Goal: Task Accomplishment & Management: Manage account settings

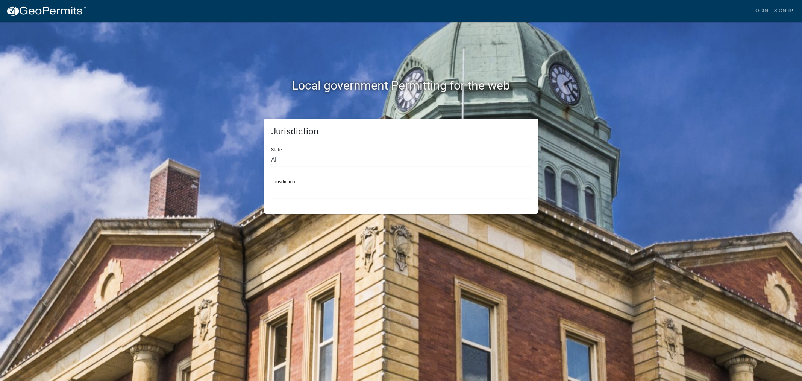
click at [761, 3] on nav "more_horiz Login Signup" at bounding box center [401, 11] width 802 height 22
click at [762, 10] on link "Login" at bounding box center [761, 11] width 22 height 14
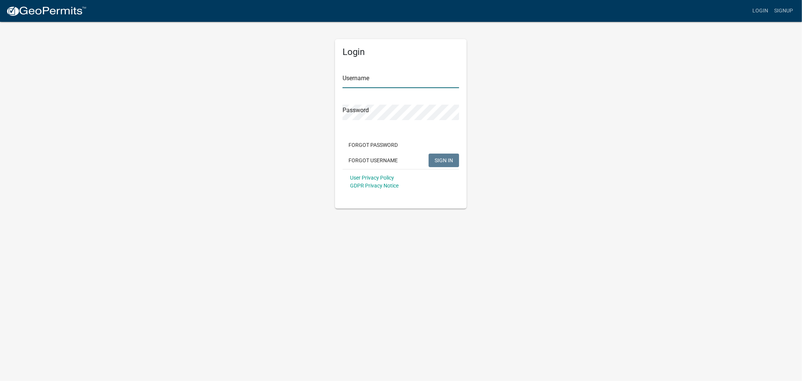
type input "shelleyh"
click at [443, 160] on span "SIGN IN" at bounding box center [444, 160] width 18 height 6
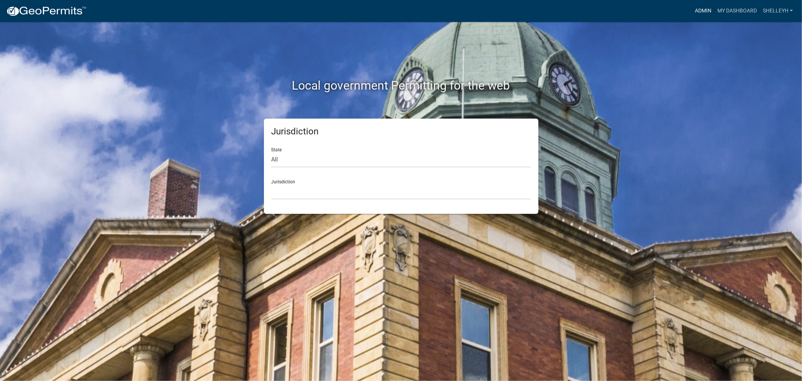
click at [700, 9] on link "Admin" at bounding box center [703, 11] width 23 height 14
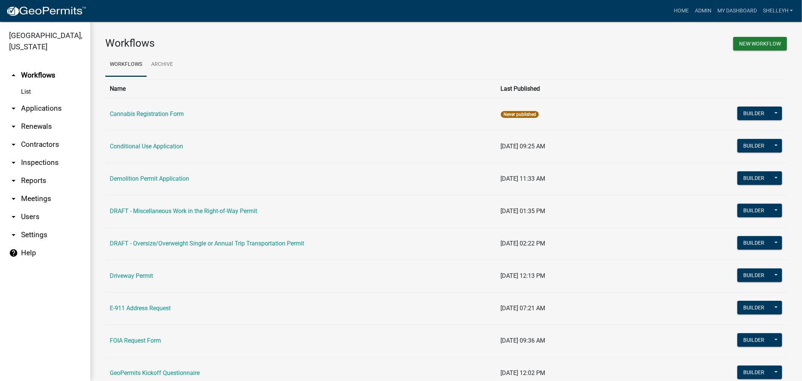
click at [44, 106] on link "arrow_drop_down Applications" at bounding box center [45, 108] width 90 height 18
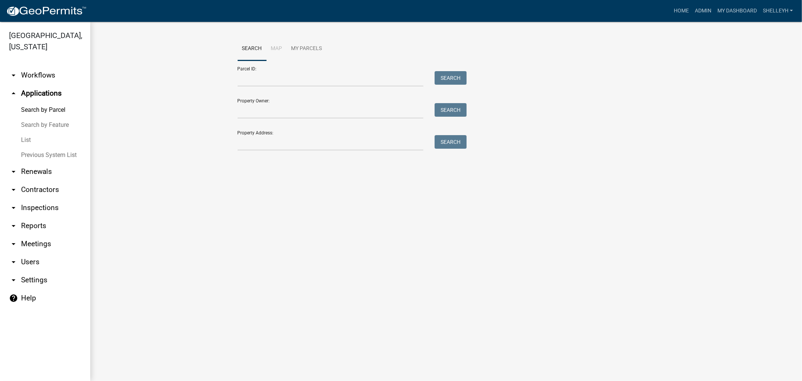
click at [26, 138] on link "List" at bounding box center [45, 139] width 90 height 15
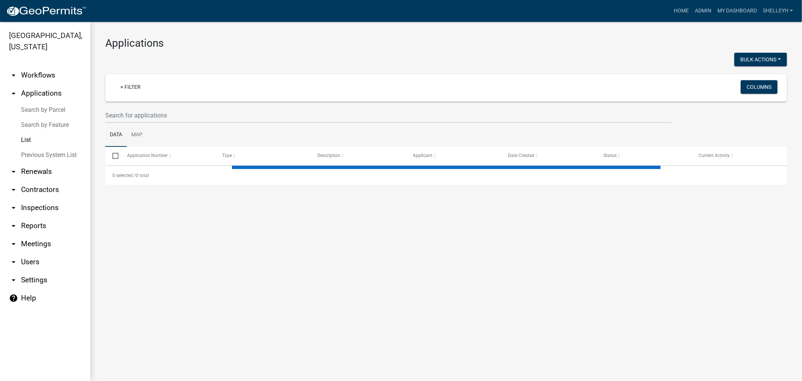
select select "1: 25"
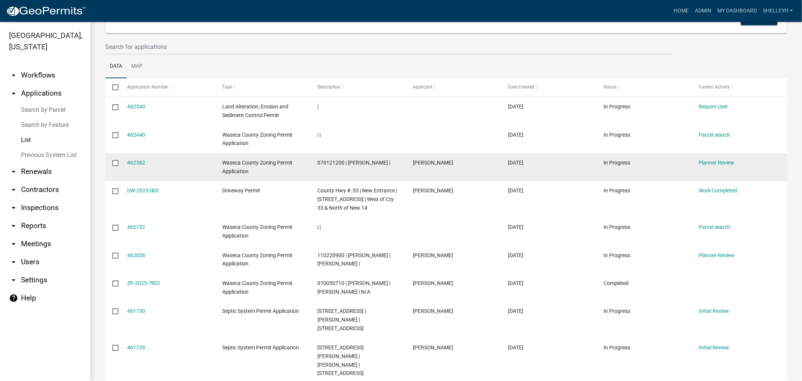
scroll to position [84, 0]
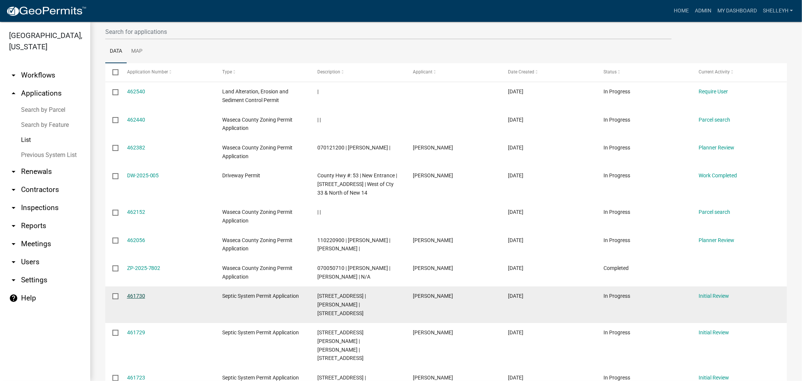
click at [140, 294] on link "461730" at bounding box center [136, 296] width 18 height 6
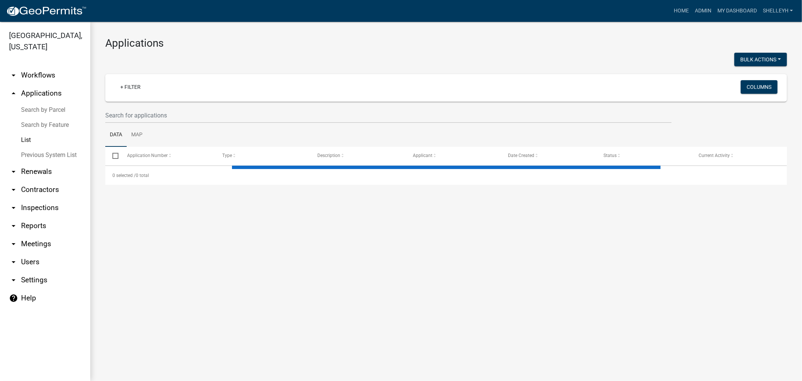
select select "1: 25"
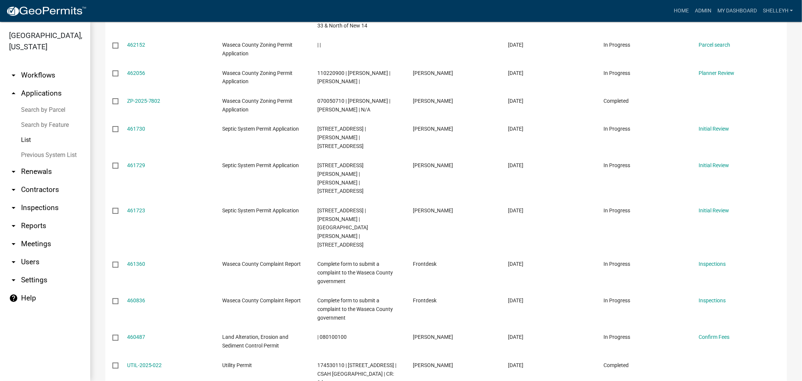
scroll to position [292, 0]
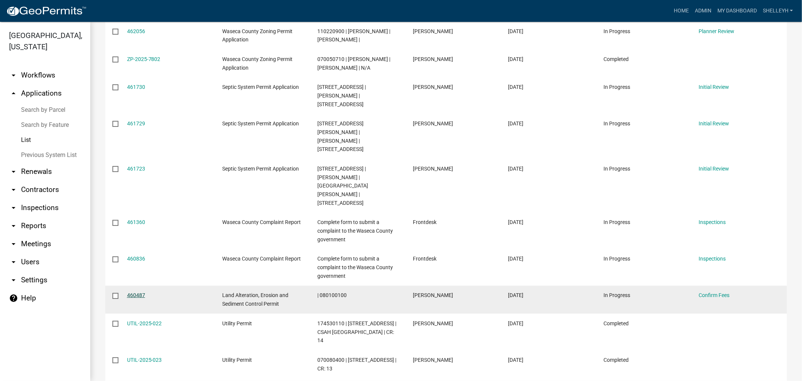
click at [137, 292] on link "460487" at bounding box center [136, 295] width 18 height 6
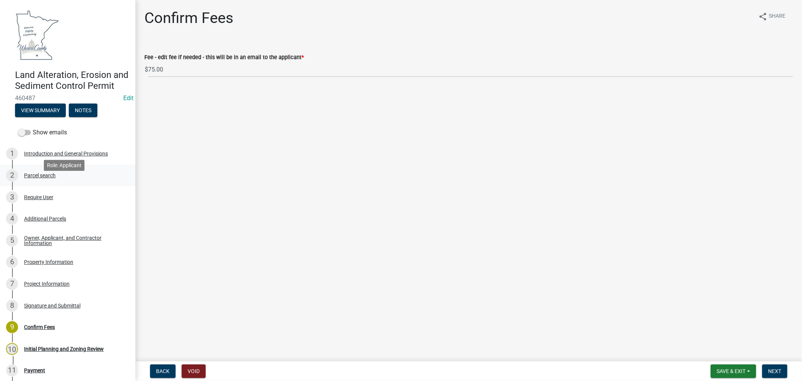
click at [38, 178] on div "Parcel search" at bounding box center [40, 175] width 32 height 5
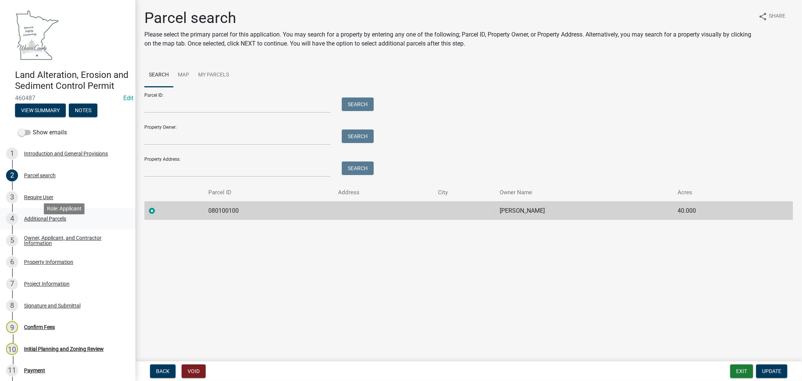
click at [32, 221] on div "Additional Parcels" at bounding box center [45, 218] width 42 height 5
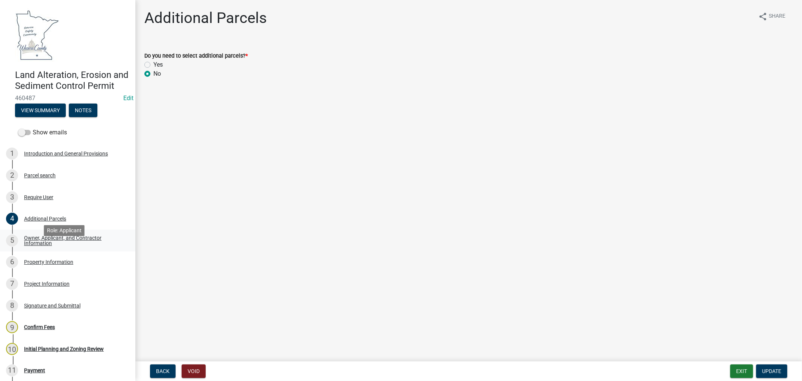
click at [44, 246] on div "Owner, Applicant, and Contractor Information" at bounding box center [73, 240] width 99 height 11
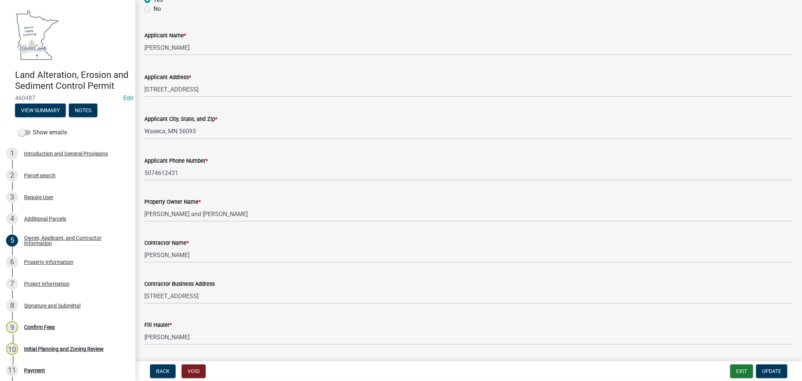
scroll to position [84, 0]
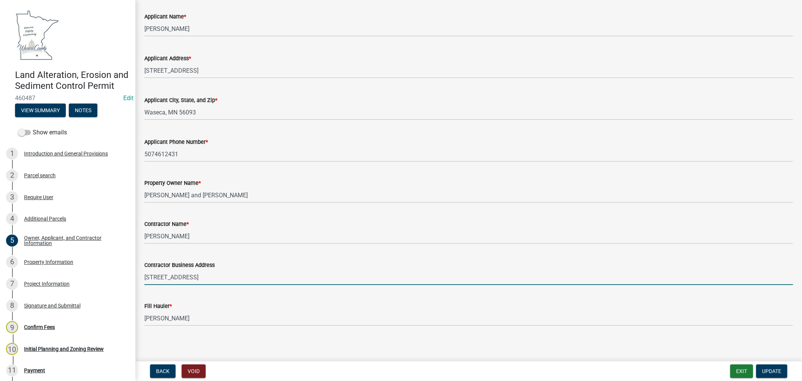
click at [210, 281] on input "29311 170th St" at bounding box center [468, 276] width 649 height 15
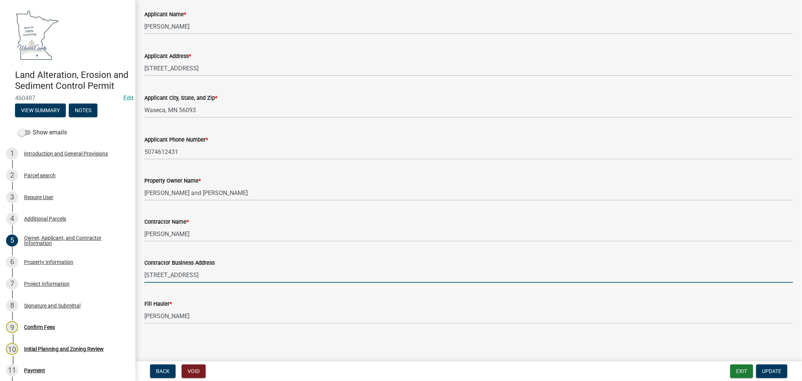
scroll to position [87, 0]
type input "[STREET_ADDRESS]"
click at [769, 368] on span "Update" at bounding box center [772, 371] width 19 height 6
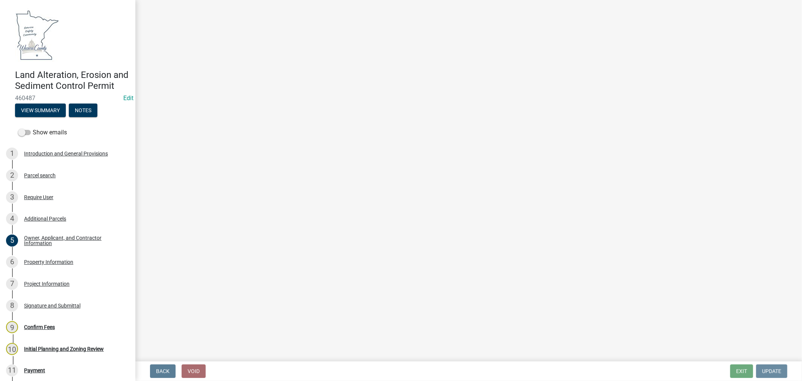
scroll to position [0, 0]
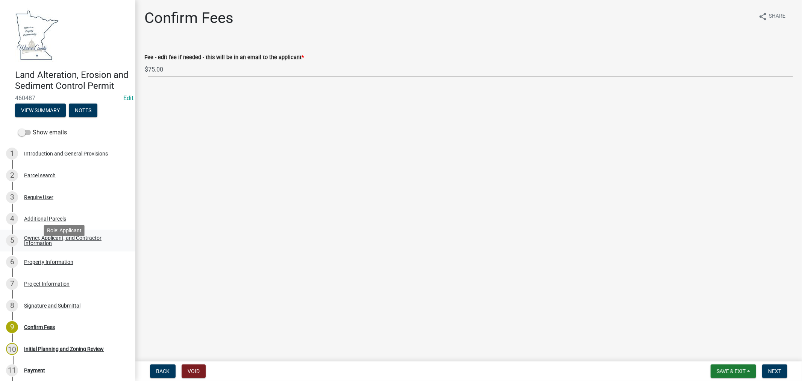
click at [65, 246] on div "Owner, Applicant, and Contractor Information" at bounding box center [73, 240] width 99 height 11
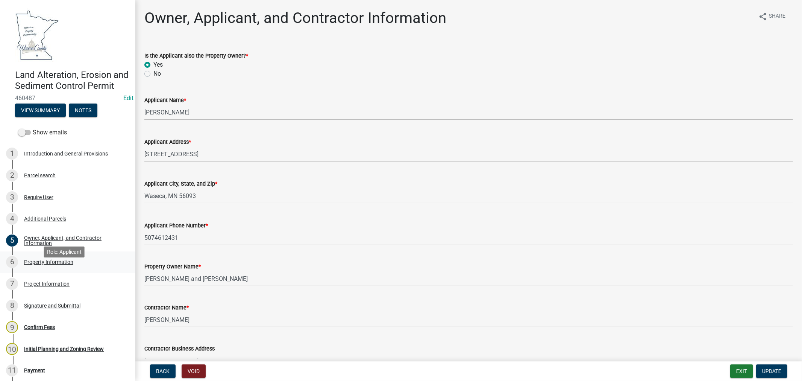
click at [39, 268] on div "6 Property Information" at bounding box center [64, 262] width 117 height 12
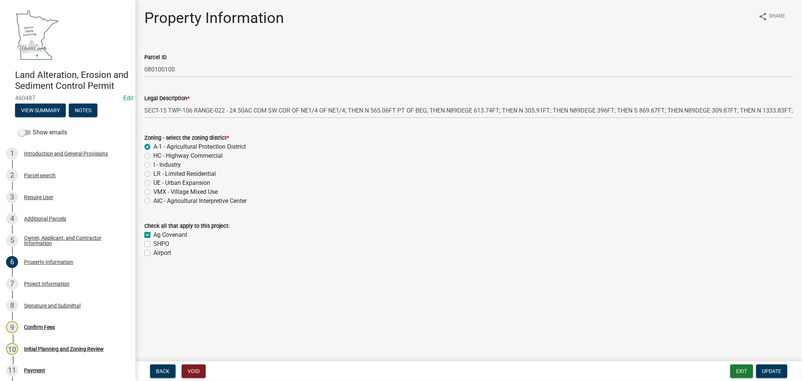
click at [153, 234] on label "Ag Covenant" at bounding box center [170, 234] width 34 height 9
click at [153, 234] on input "Ag Covenant" at bounding box center [155, 232] width 5 height 5
checkbox input "false"
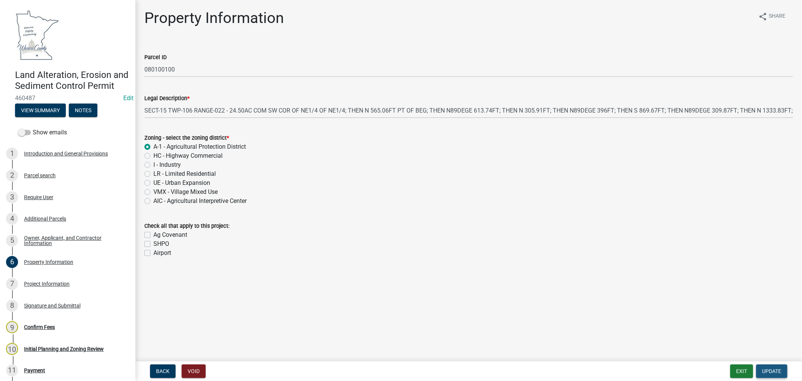
click at [772, 366] on button "Update" at bounding box center [772, 371] width 31 height 14
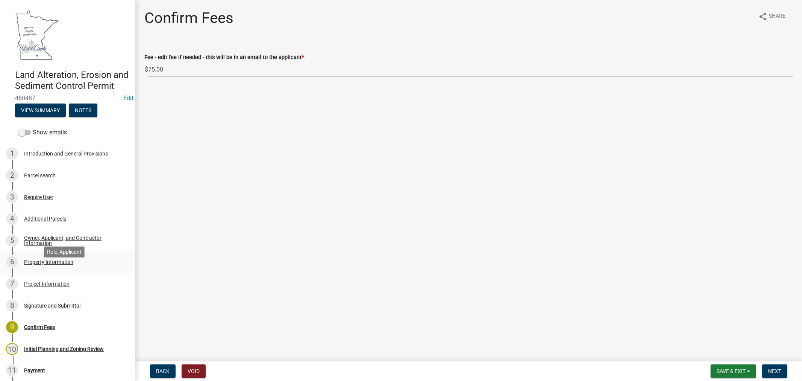
click at [59, 264] on div "Property Information" at bounding box center [48, 261] width 49 height 5
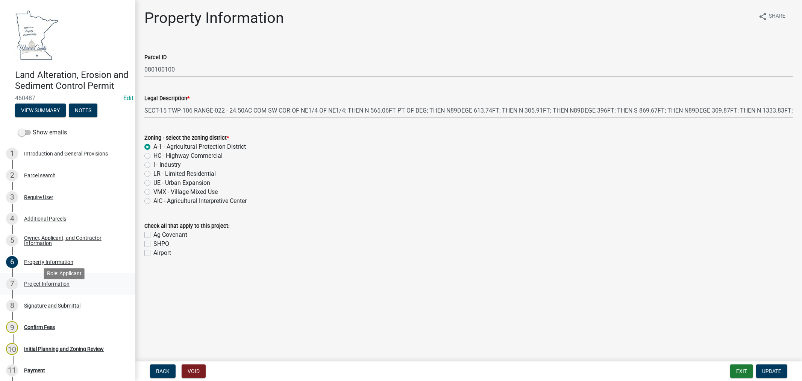
click at [38, 286] on div "Project Information" at bounding box center [47, 283] width 46 height 5
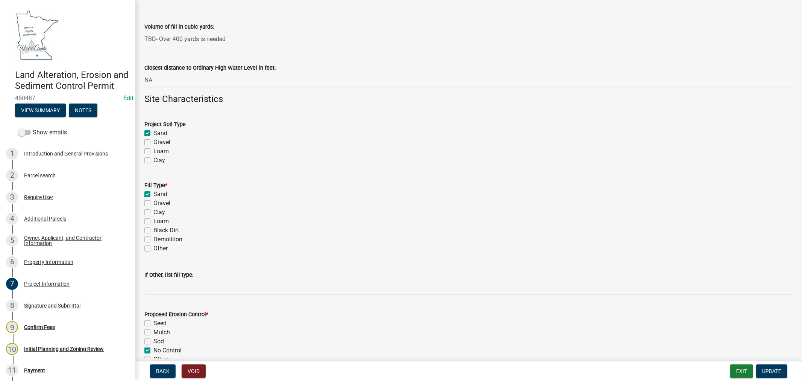
scroll to position [501, 0]
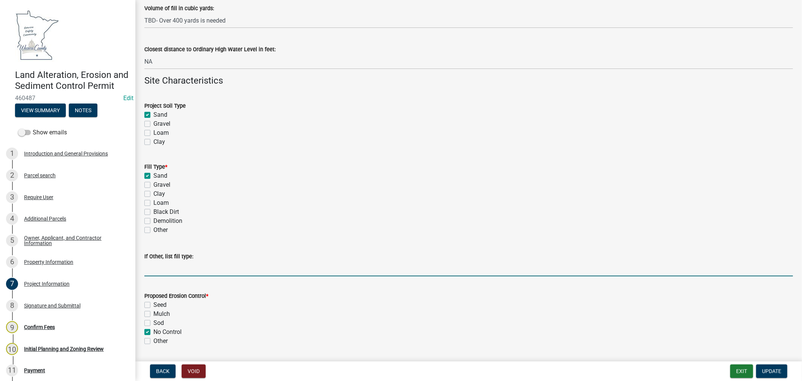
drag, startPoint x: 167, startPoint y: 269, endPoint x: 189, endPoint y: 268, distance: 21.5
click at [168, 269] on input "If Other, list fill type:" at bounding box center [468, 268] width 649 height 15
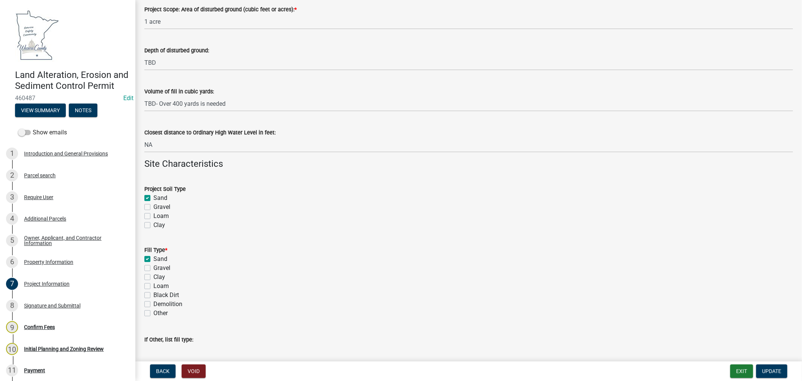
scroll to position [418, 0]
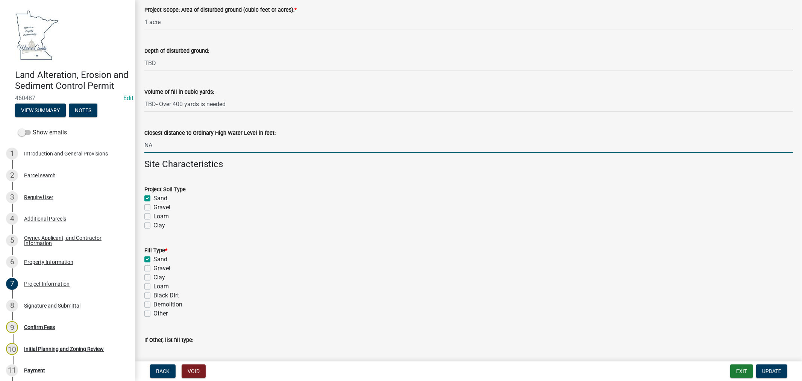
click at [160, 144] on input "NA" at bounding box center [468, 144] width 649 height 15
drag, startPoint x: 158, startPoint y: 144, endPoint x: 135, endPoint y: 144, distance: 22.6
click at [166, 147] on input "approx 60' from wetland along Little LeSueur River" at bounding box center [468, 144] width 649 height 15
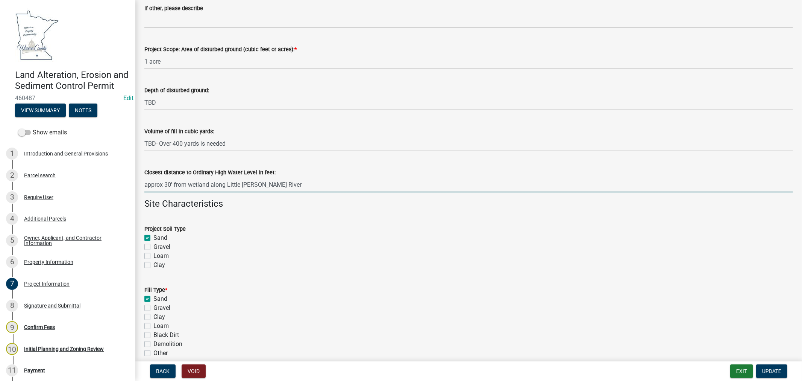
scroll to position [376, 0]
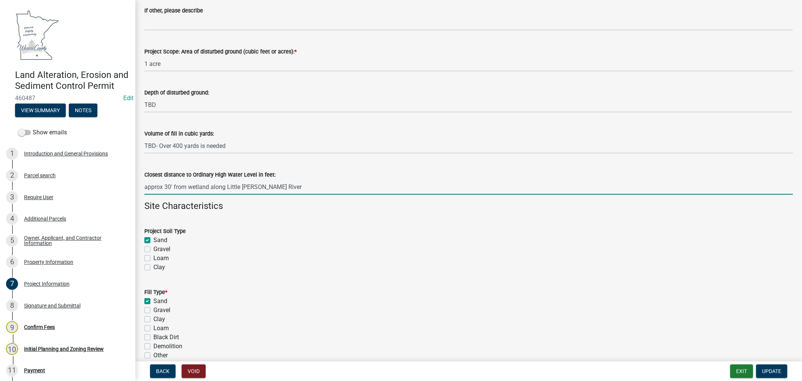
drag, startPoint x: 283, startPoint y: 185, endPoint x: 144, endPoint y: 190, distance: 139.7
click at [129, 179] on div "Land Alteration, Erosion and Sediment Control Permit 460487 Edit View Summary N…" at bounding box center [401, 190] width 802 height 381
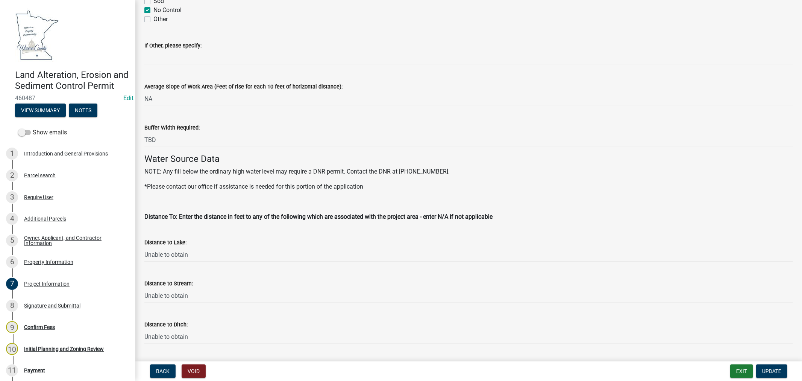
scroll to position [878, 0]
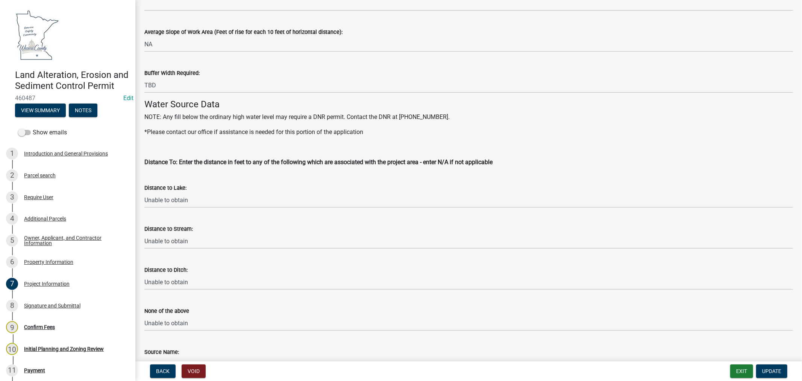
type input "NA"
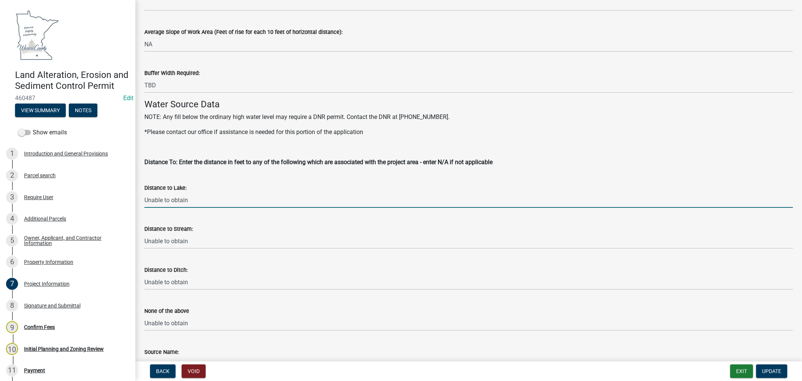
drag, startPoint x: 198, startPoint y: 198, endPoint x: 135, endPoint y: 200, distance: 62.8
click at [135, 200] on div "Land Alteration, Erosion and Sediment Control Permit 460487 Edit View Summary N…" at bounding box center [401, 190] width 802 height 381
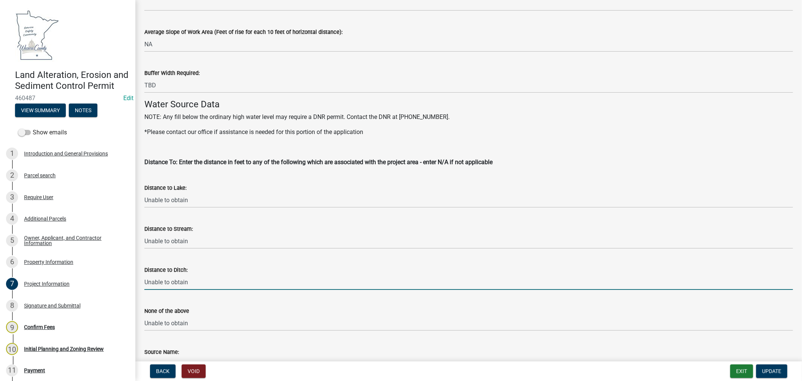
click at [194, 286] on input "Unable to obtain" at bounding box center [468, 281] width 649 height 15
drag, startPoint x: 201, startPoint y: 284, endPoint x: 109, endPoint y: 277, distance: 92.0
click at [98, 280] on div "Land Alteration, Erosion and Sediment Control Permit 460487 Edit View Summary N…" at bounding box center [401, 190] width 802 height 381
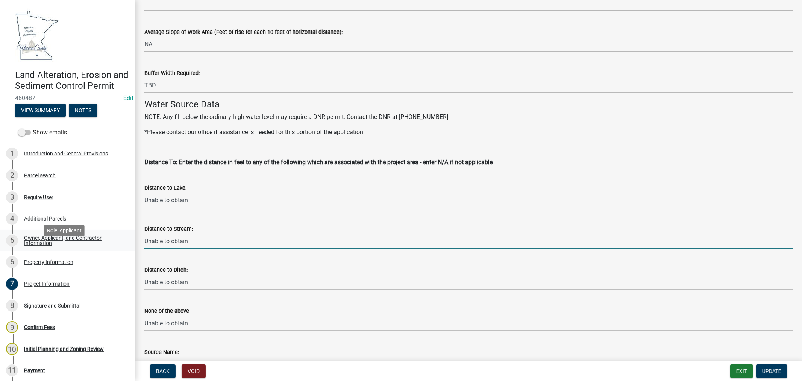
drag, startPoint x: 200, startPoint y: 239, endPoint x: 120, endPoint y: 243, distance: 80.6
click at [120, 243] on div "Land Alteration, Erosion and Sediment Control Permit 460487 Edit View Summary N…" at bounding box center [401, 190] width 802 height 381
type input "6"
click at [216, 244] on input "approx 60' to" at bounding box center [468, 240] width 649 height 15
type input "approx 60' to Little [PERSON_NAME] River"
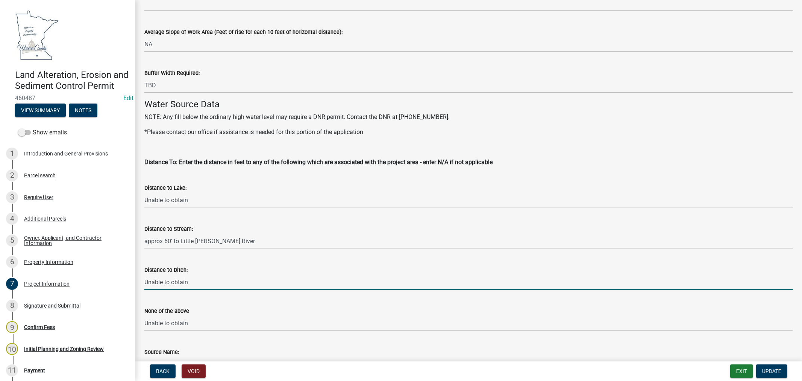
drag, startPoint x: 192, startPoint y: 281, endPoint x: 138, endPoint y: 285, distance: 54.7
click at [138, 285] on div "Project Information share Share Project Information NOTE: This application is n…" at bounding box center [468, 199] width 667 height 2137
type input "z"
type input "approx 60' to JD 5 [PERSON_NAME]"
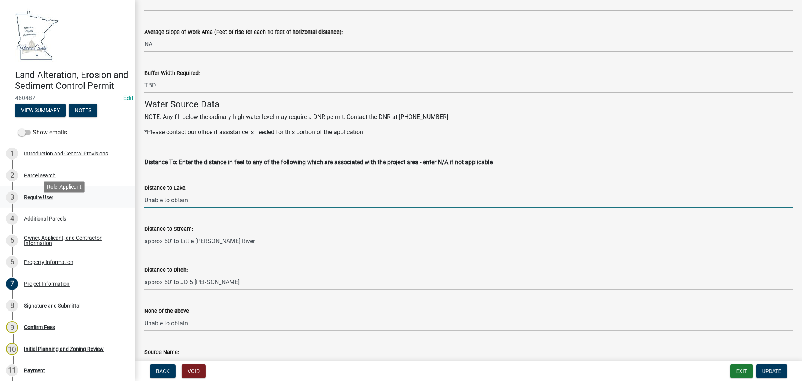
drag, startPoint x: 193, startPoint y: 201, endPoint x: 119, endPoint y: 208, distance: 73.8
click at [115, 202] on div "Land Alteration, Erosion and Sediment Control Permit 460487 Edit View Summary N…" at bounding box center [401, 190] width 802 height 381
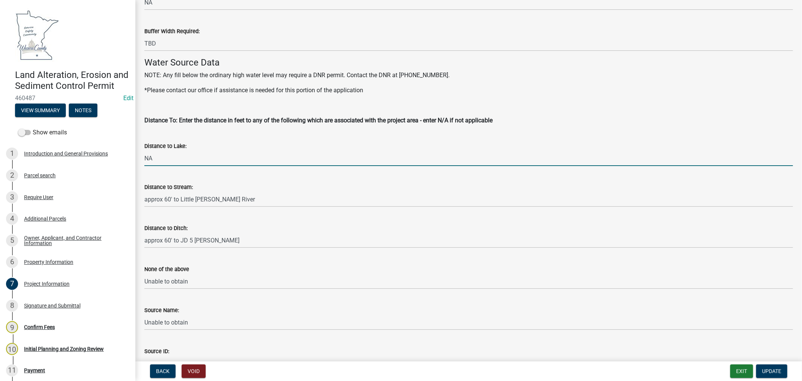
scroll to position [961, 0]
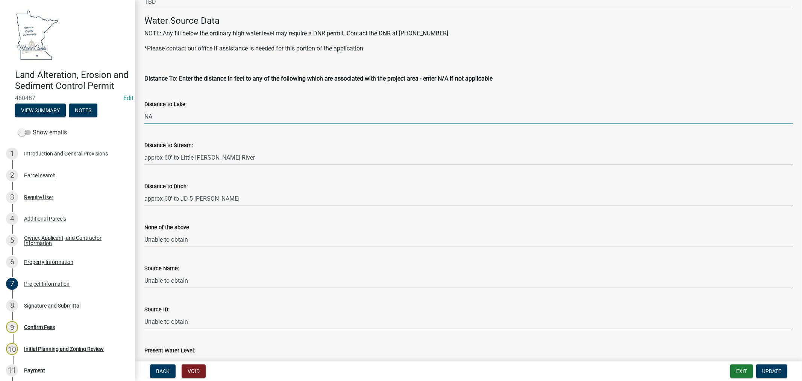
type input "NA"
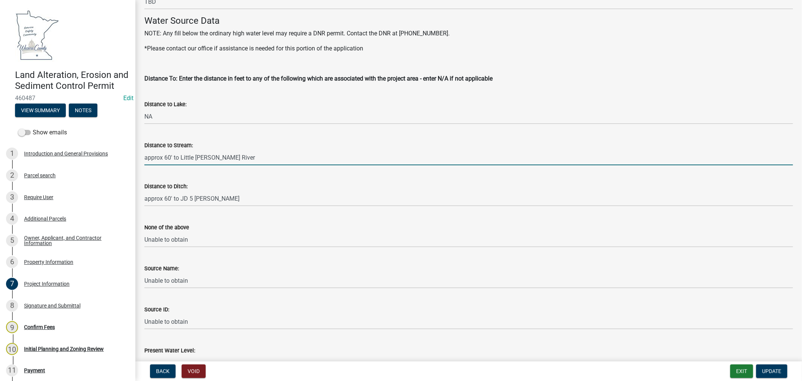
drag, startPoint x: 238, startPoint y: 157, endPoint x: 181, endPoint y: 159, distance: 56.5
click at [181, 159] on input "approx 60' to Little [PERSON_NAME] River" at bounding box center [468, 157] width 649 height 15
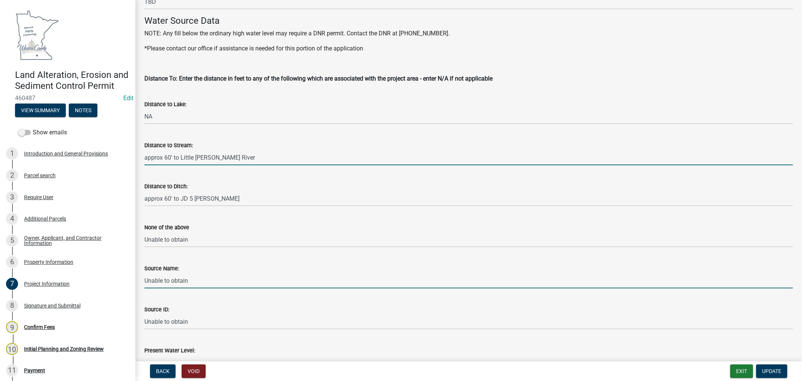
click at [201, 279] on input "Unable to obtain" at bounding box center [468, 280] width 649 height 15
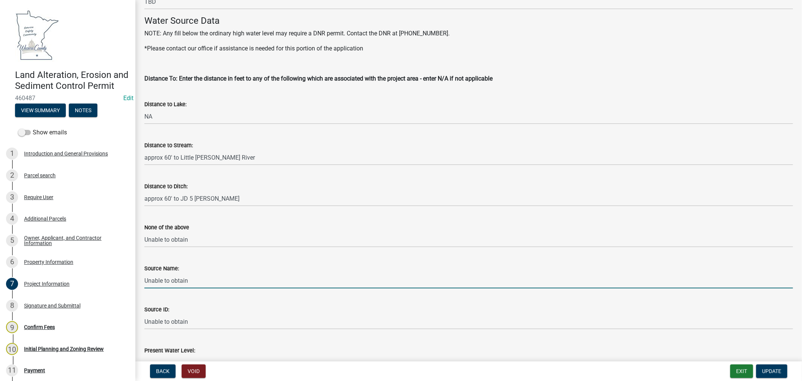
drag, startPoint x: 199, startPoint y: 280, endPoint x: 144, endPoint y: 280, distance: 54.9
click at [144, 280] on div "Source Name: Unable to obtain" at bounding box center [469, 270] width 660 height 35
paste input "Little [PERSON_NAME] River"
type input "Little [PERSON_NAME] River"
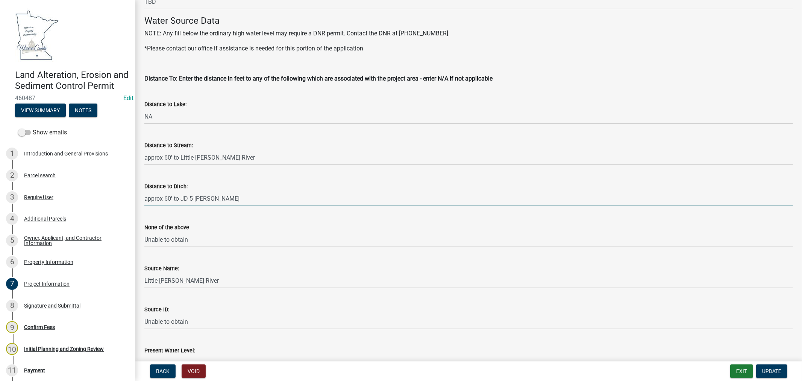
drag, startPoint x: 222, startPoint y: 196, endPoint x: 181, endPoint y: 199, distance: 41.1
click at [181, 199] on input "approx 60' to JD 5 [PERSON_NAME]" at bounding box center [468, 198] width 649 height 15
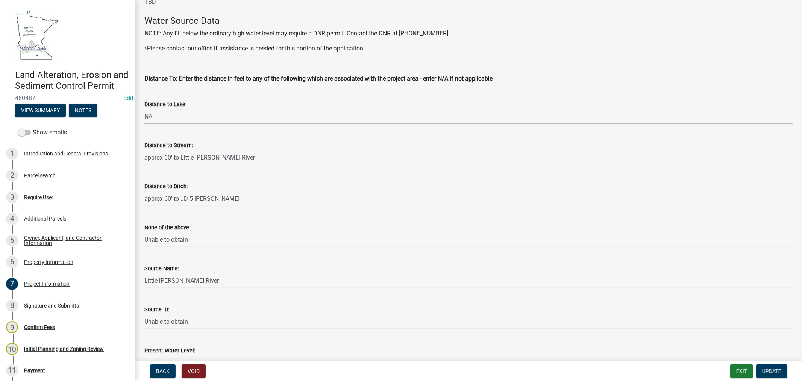
drag, startPoint x: 198, startPoint y: 320, endPoint x: 153, endPoint y: 326, distance: 45.2
click at [140, 325] on div "Source ID: Unable to obtain" at bounding box center [469, 311] width 660 height 35
paste input "JD 5 [PERSON_NAME]"
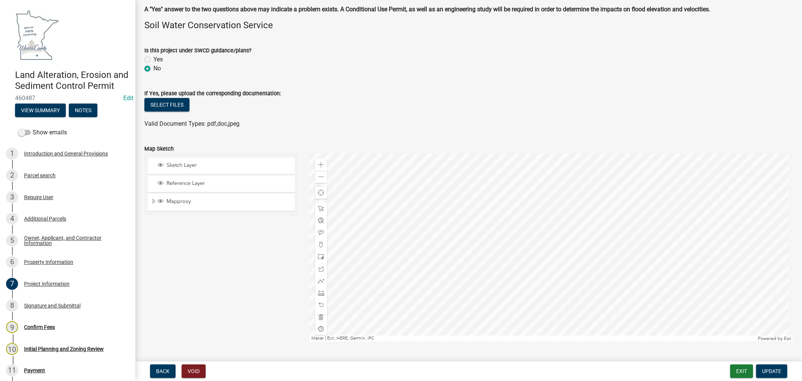
scroll to position [1755, 0]
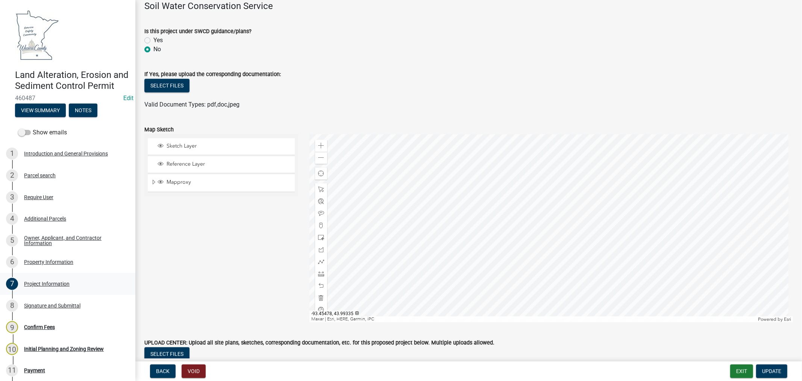
type input "JD 5 [PERSON_NAME]"
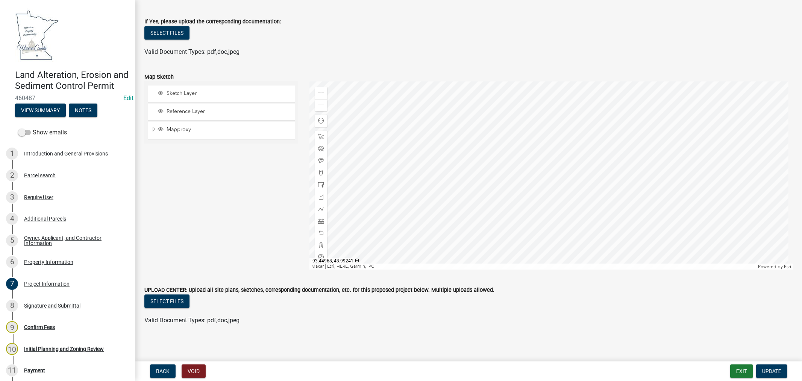
scroll to position [1810, 0]
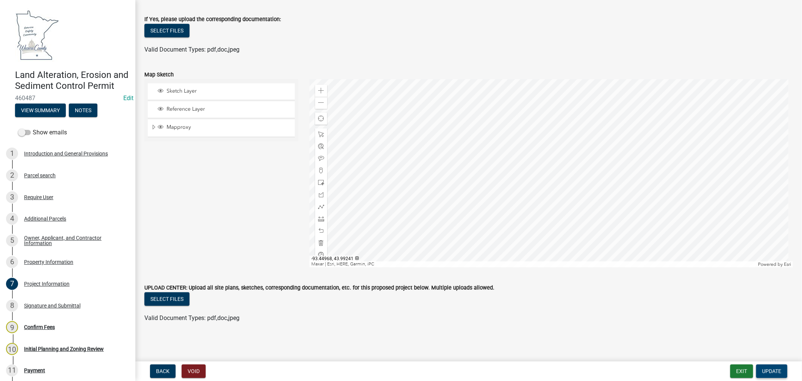
click at [772, 371] on span "Update" at bounding box center [772, 371] width 19 height 6
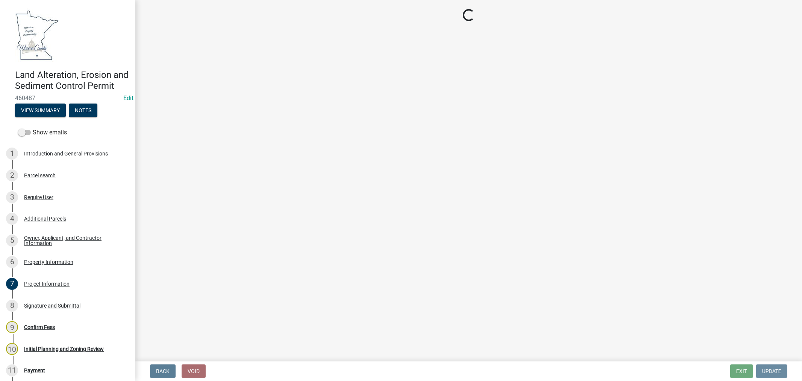
scroll to position [0, 0]
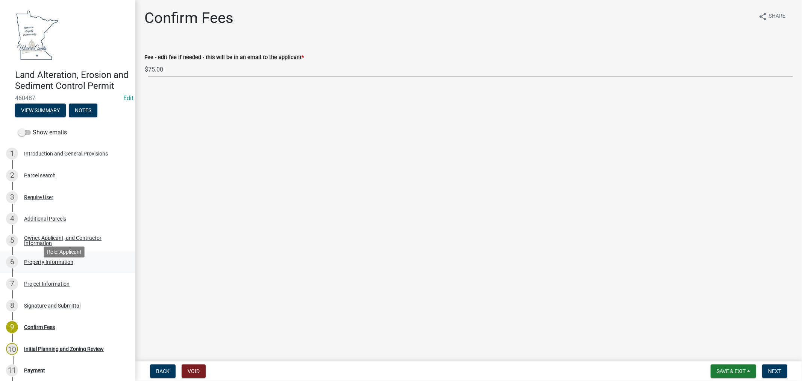
click at [43, 264] on div "Property Information" at bounding box center [48, 261] width 49 height 5
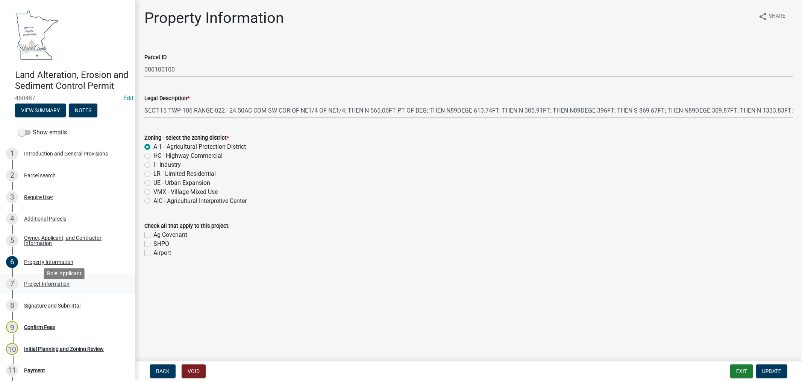
click at [55, 286] on div "Project Information" at bounding box center [47, 283] width 46 height 5
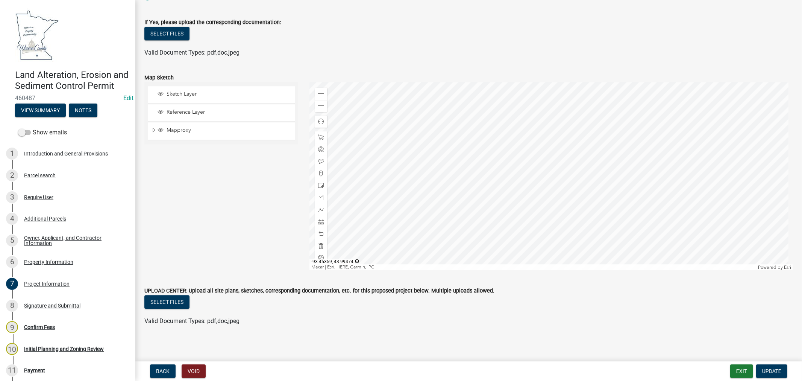
scroll to position [1810, 0]
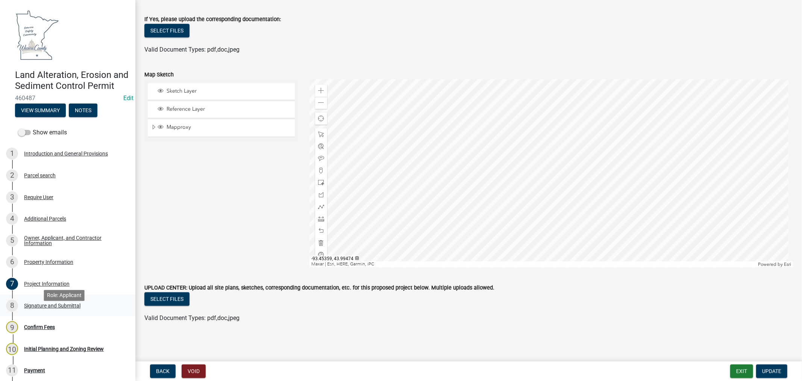
click at [49, 308] on div "Signature and Submittal" at bounding box center [52, 305] width 56 height 5
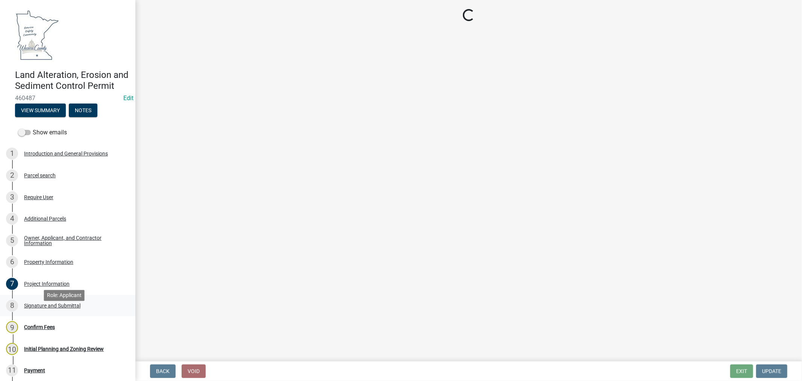
scroll to position [0, 0]
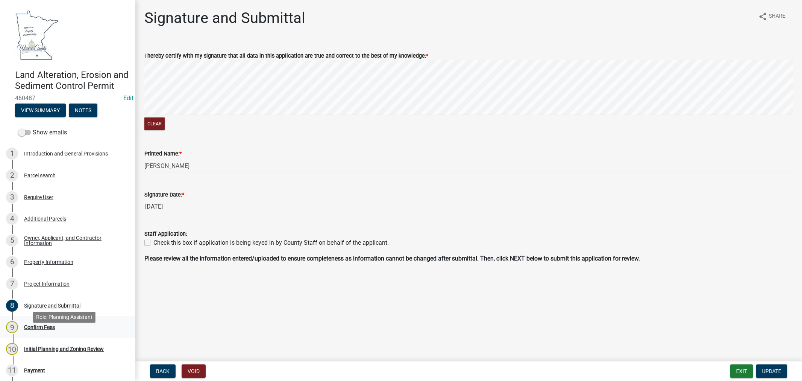
click at [36, 330] on div "Confirm Fees" at bounding box center [39, 326] width 31 height 5
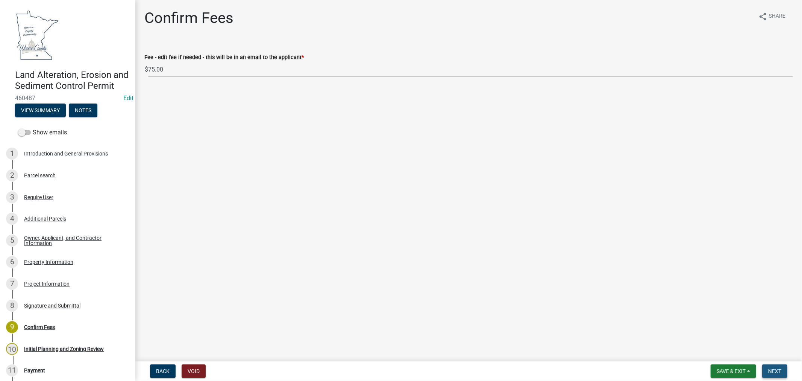
click at [780, 371] on span "Next" at bounding box center [775, 371] width 13 height 6
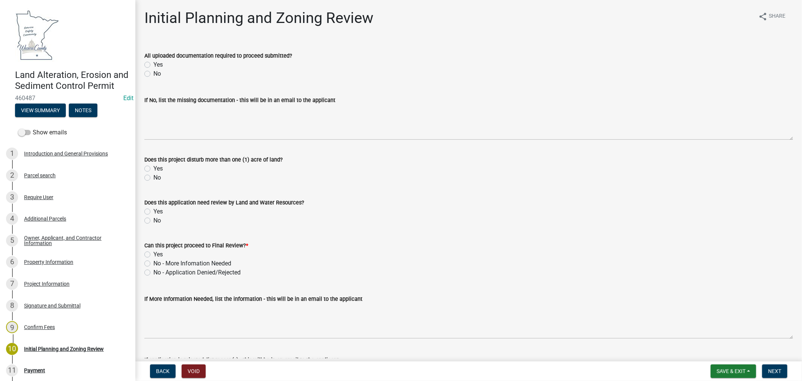
click at [153, 212] on label "Yes" at bounding box center [157, 211] width 9 height 9
click at [153, 212] on input "Yes" at bounding box center [155, 209] width 5 height 5
radio input "true"
click at [35, 286] on div "Project Information" at bounding box center [47, 283] width 46 height 5
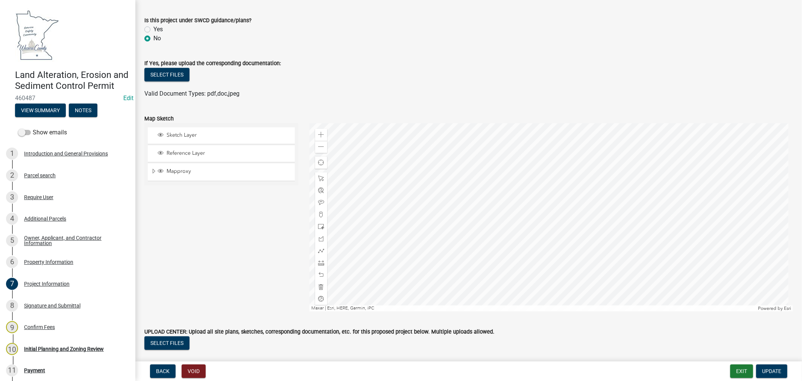
scroll to position [1810, 0]
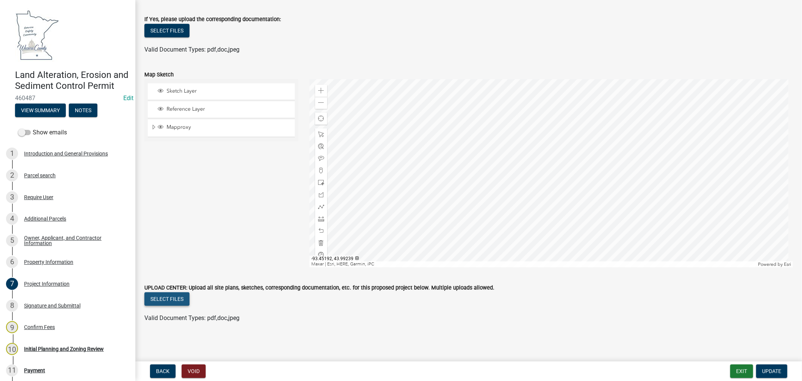
click at [172, 298] on button "Select files" at bounding box center [166, 299] width 45 height 14
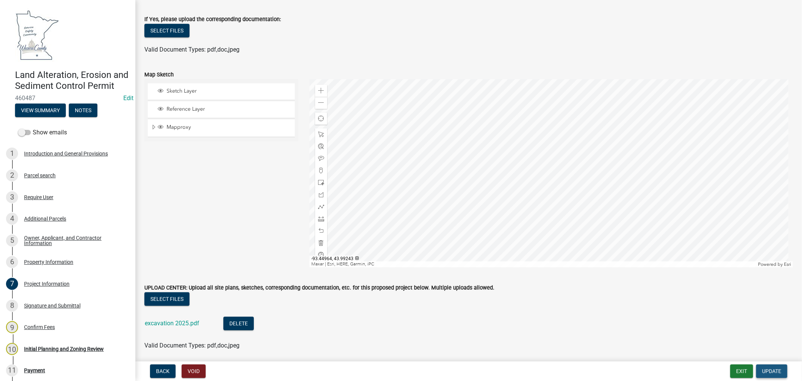
click at [768, 369] on span "Update" at bounding box center [772, 371] width 19 height 6
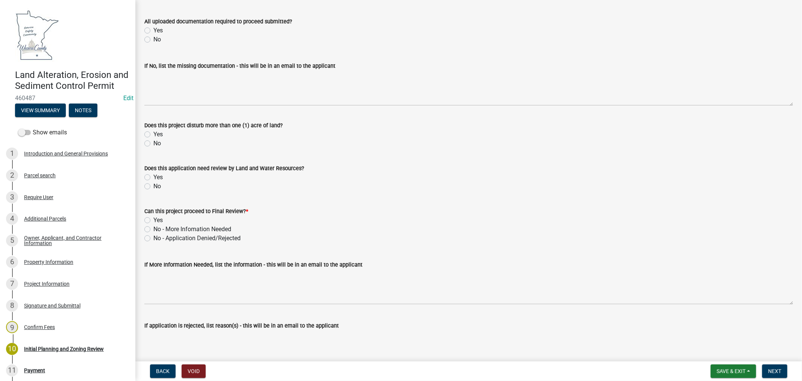
scroll to position [0, 0]
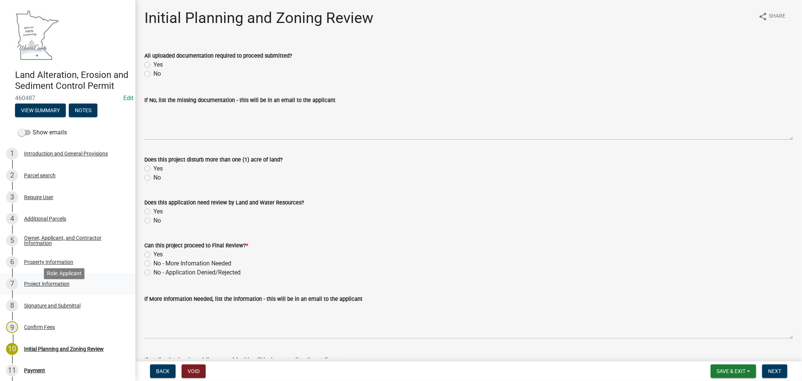
click at [34, 286] on div "Project Information" at bounding box center [47, 283] width 46 height 5
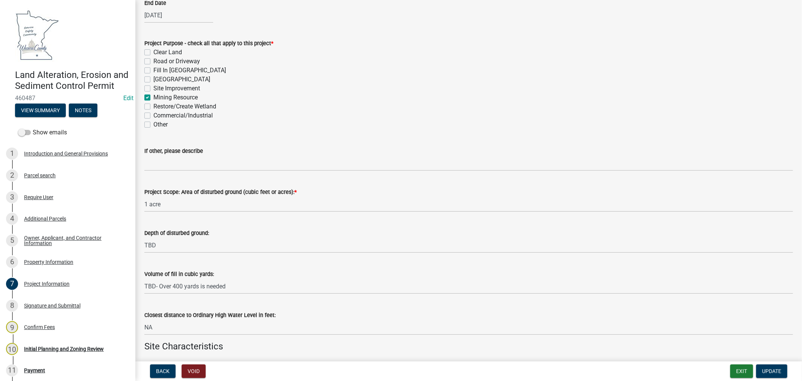
scroll to position [251, 0]
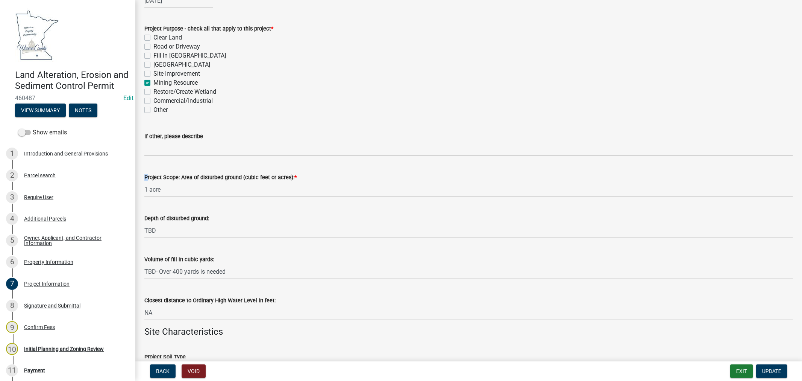
drag, startPoint x: 141, startPoint y: 167, endPoint x: 260, endPoint y: 198, distance: 123.3
click at [260, 198] on wm-data-entity-input "Project Scope: Area of disturbed ground (cubic feet or acres): * 1 acre" at bounding box center [468, 182] width 649 height 41
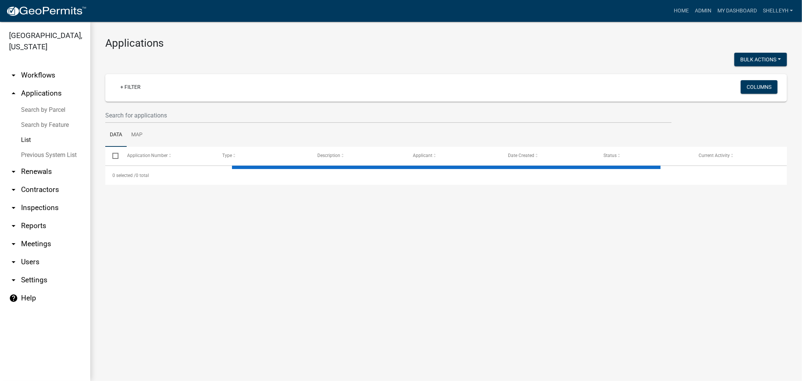
select select "1: 25"
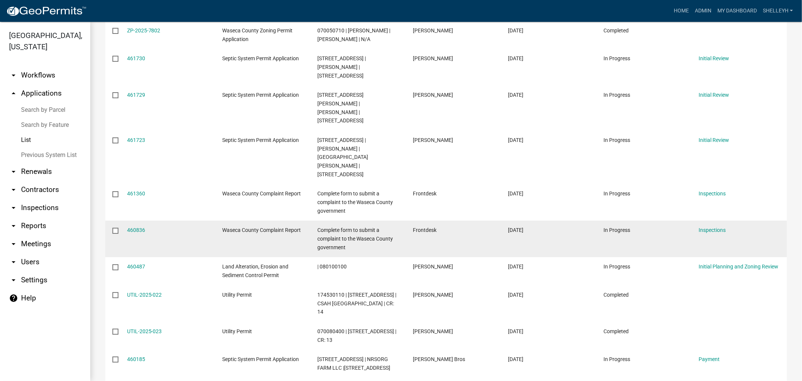
scroll to position [334, 0]
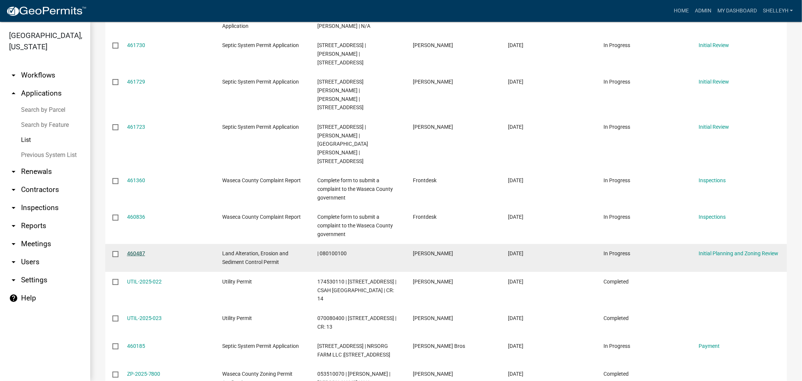
click at [138, 250] on link "460487" at bounding box center [136, 253] width 18 height 6
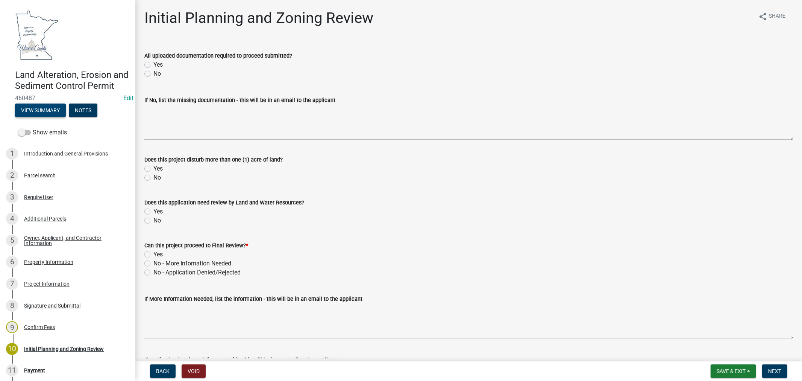
click at [29, 117] on button "View Summary" at bounding box center [40, 110] width 51 height 14
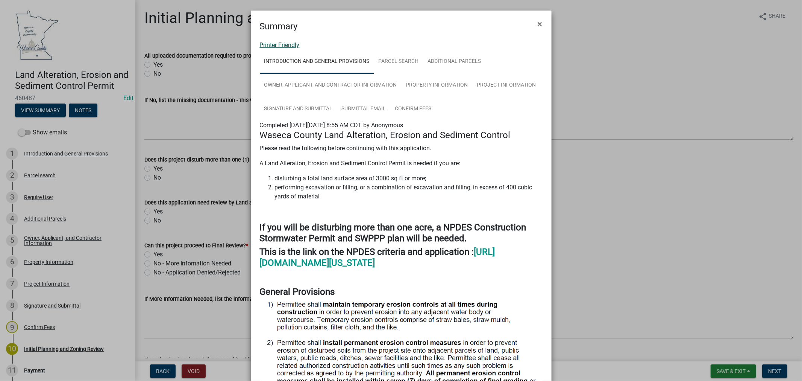
click at [282, 44] on link "Printer Friendly" at bounding box center [280, 44] width 40 height 7
click at [280, 46] on link "Printer Friendly" at bounding box center [280, 44] width 40 height 7
click at [535, 23] on button "×" at bounding box center [540, 24] width 17 height 21
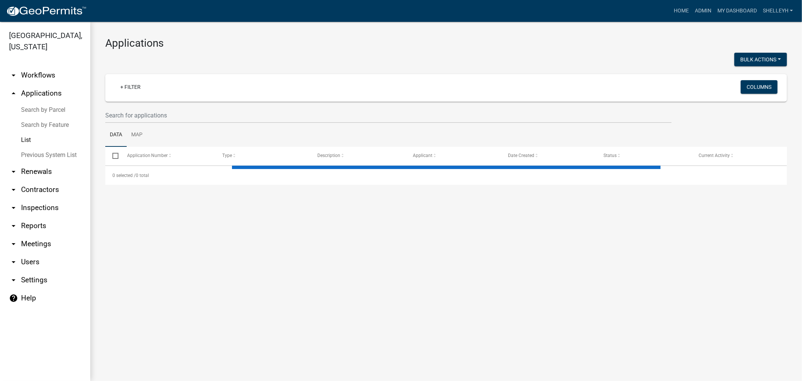
select select "1: 25"
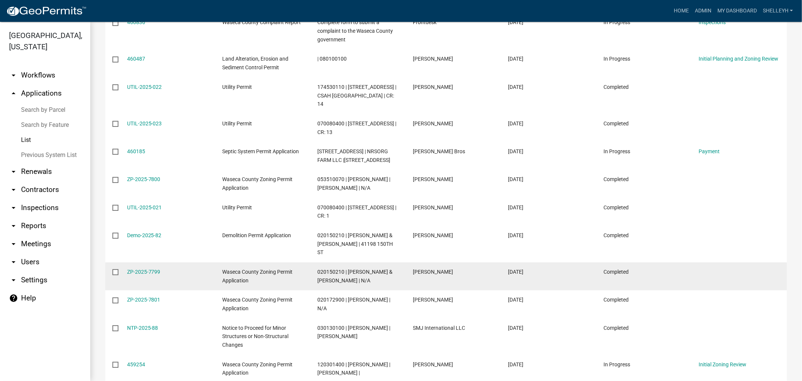
scroll to position [543, 0]
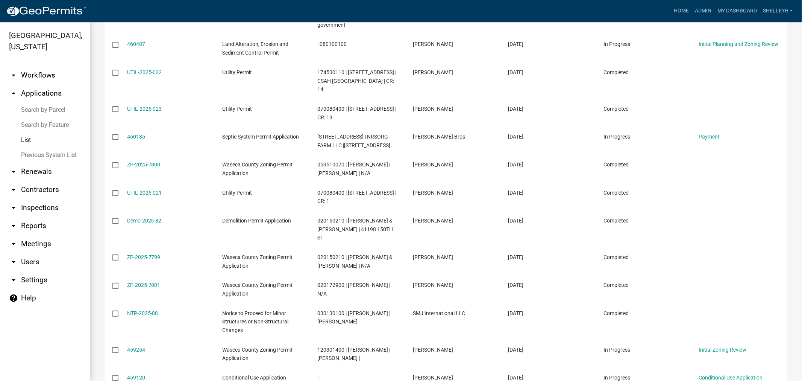
click at [146, 254] on link "ZP-2025-7799" at bounding box center [143, 257] width 33 height 6
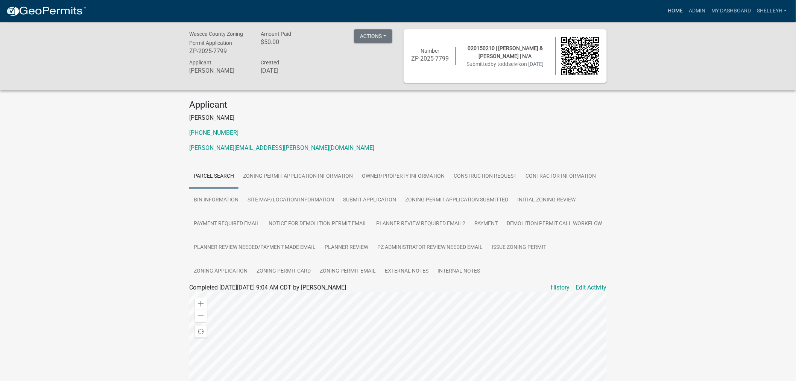
click at [675, 8] on link "Home" at bounding box center [675, 11] width 21 height 14
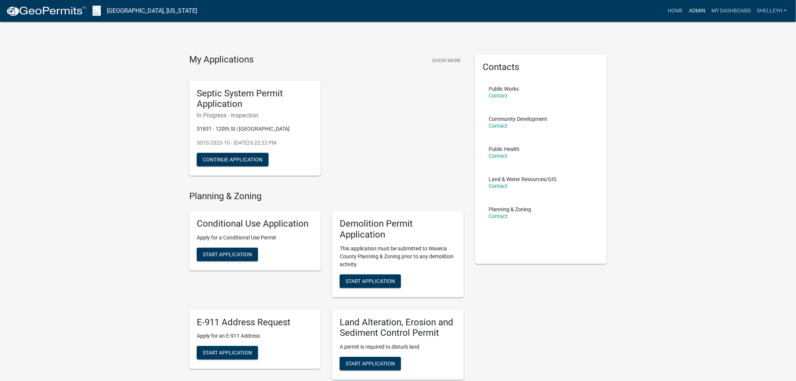
click at [703, 7] on link "Admin" at bounding box center [697, 11] width 23 height 14
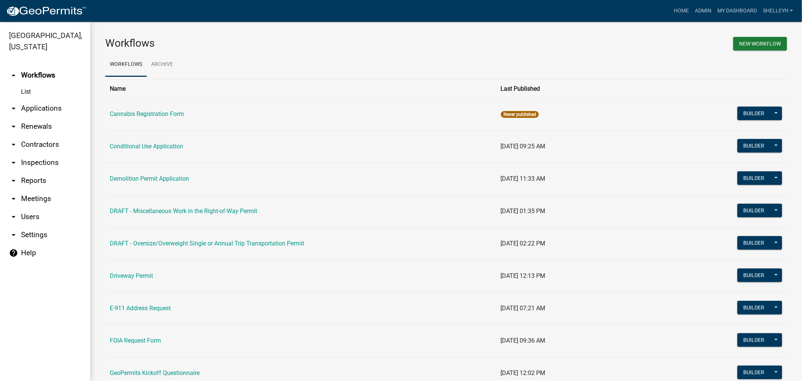
click at [34, 108] on link "arrow_drop_down Applications" at bounding box center [45, 108] width 90 height 18
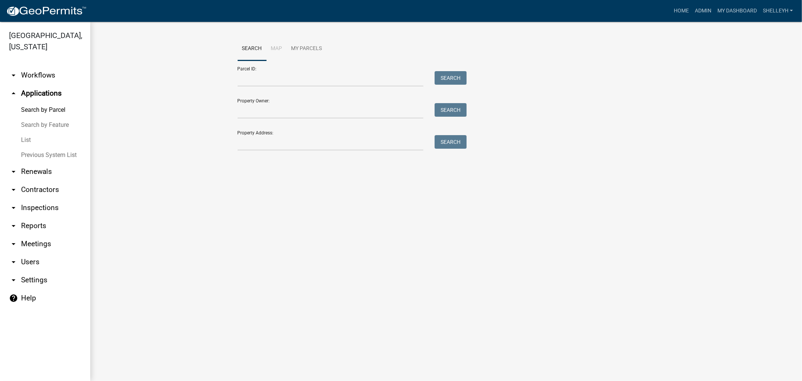
click at [23, 141] on link "List" at bounding box center [45, 139] width 90 height 15
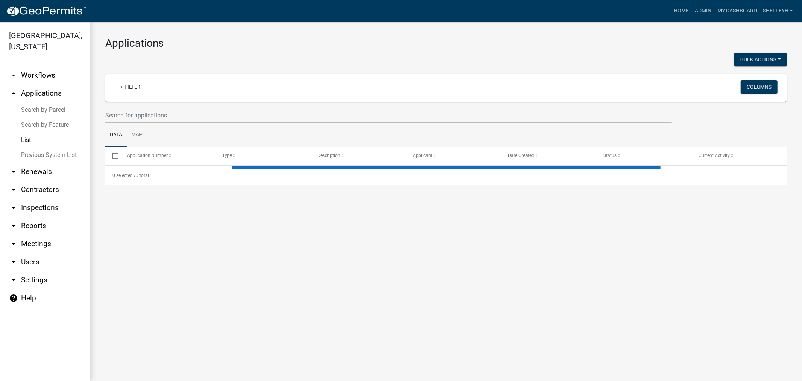
select select "1: 25"
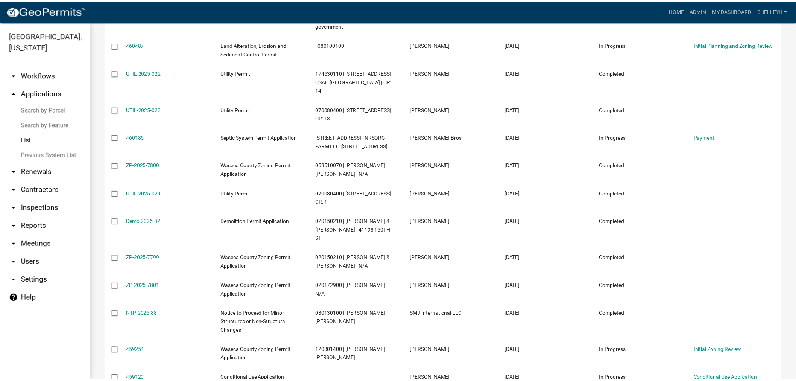
scroll to position [543, 0]
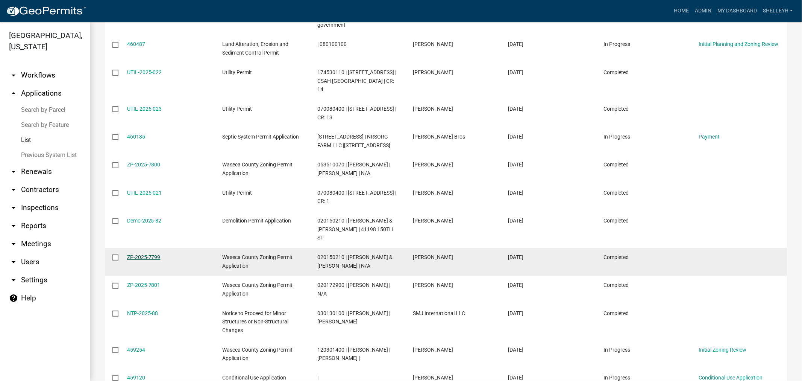
click at [145, 254] on link "ZP-2025-7799" at bounding box center [143, 257] width 33 height 6
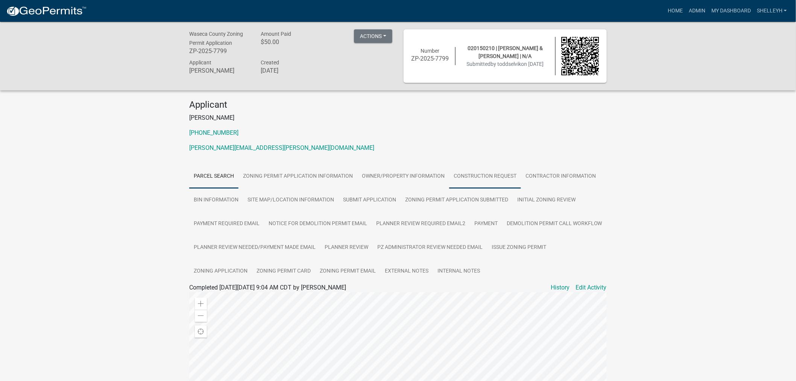
click at [483, 176] on link "Construction Request" at bounding box center [485, 176] width 72 height 24
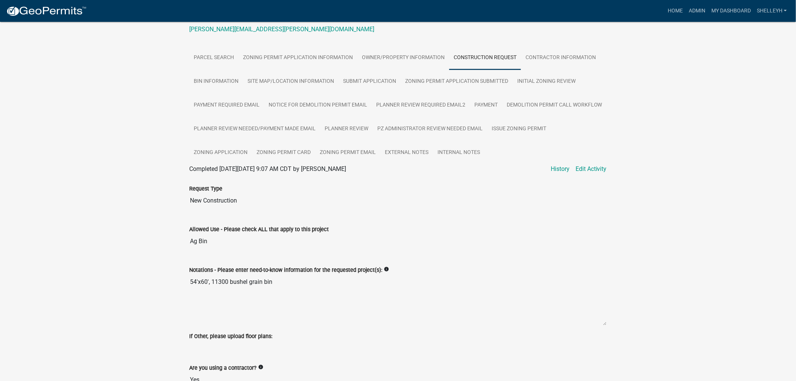
scroll to position [125, 0]
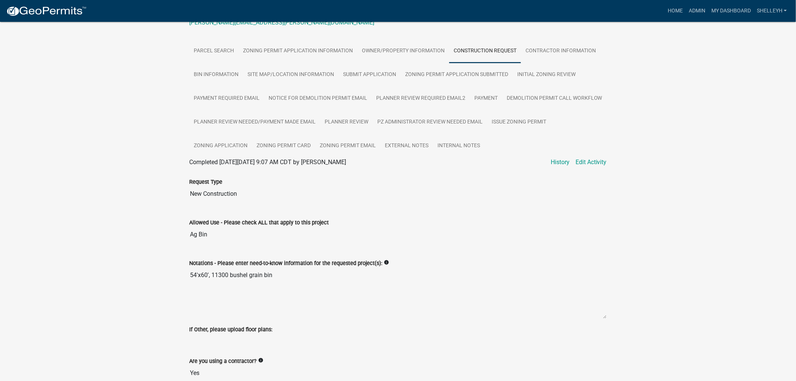
click at [218, 274] on textarea "54'x60', 11300 bushel grain bin" at bounding box center [398, 292] width 418 height 51
drag, startPoint x: 217, startPoint y: 273, endPoint x: 234, endPoint y: 273, distance: 17.3
click at [217, 273] on textarea "54'x60', 11300 bushel grain bin" at bounding box center [398, 292] width 418 height 51
drag, startPoint x: 219, startPoint y: 275, endPoint x: 234, endPoint y: 275, distance: 15.1
click at [219, 276] on textarea "54'x60', 11300 bushel grain bin" at bounding box center [398, 292] width 418 height 51
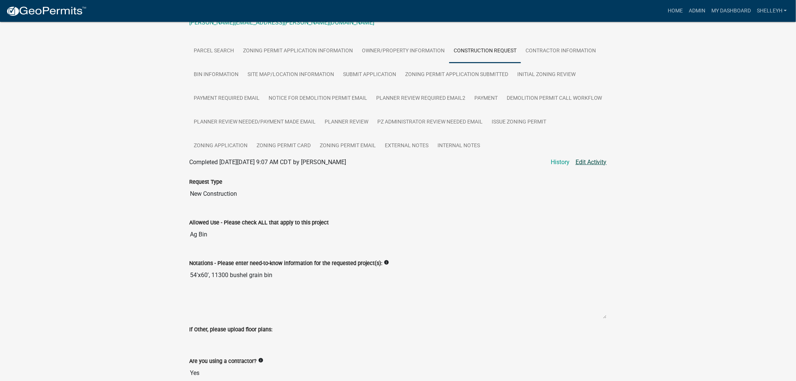
click at [593, 163] on link "Edit Activity" at bounding box center [591, 162] width 31 height 9
click at [222, 276] on textarea "54'x60', 11300 bushel grain bin" at bounding box center [398, 292] width 418 height 51
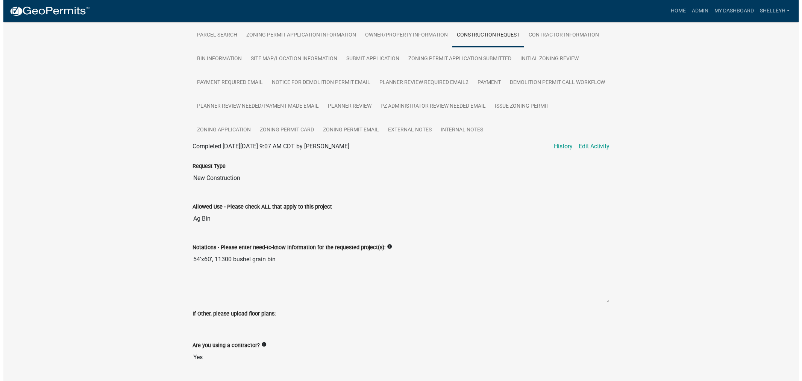
scroll to position [142, 0]
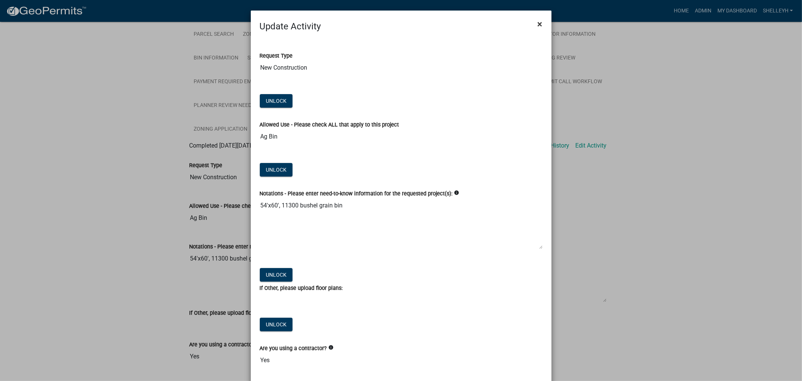
click at [538, 24] on span "×" at bounding box center [540, 24] width 5 height 11
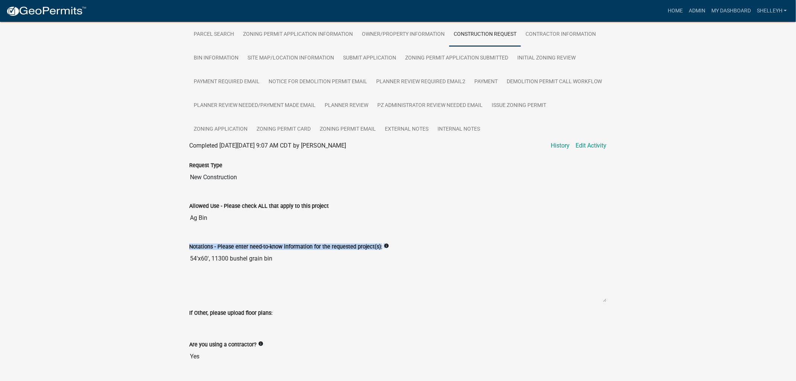
click at [232, 263] on div "Notations - Please enter need-to-know information for the requested project(s):…" at bounding box center [398, 266] width 418 height 71
click at [220, 258] on textarea "54'x60', 11300 bushel grain bin" at bounding box center [398, 276] width 418 height 51
click at [599, 146] on link "Edit Activity" at bounding box center [591, 145] width 31 height 9
click at [219, 259] on textarea "54'x60', 11300 bushel grain bin" at bounding box center [398, 276] width 418 height 51
click at [217, 258] on textarea "54'x60', 11300 bushel grain bin" at bounding box center [398, 276] width 418 height 51
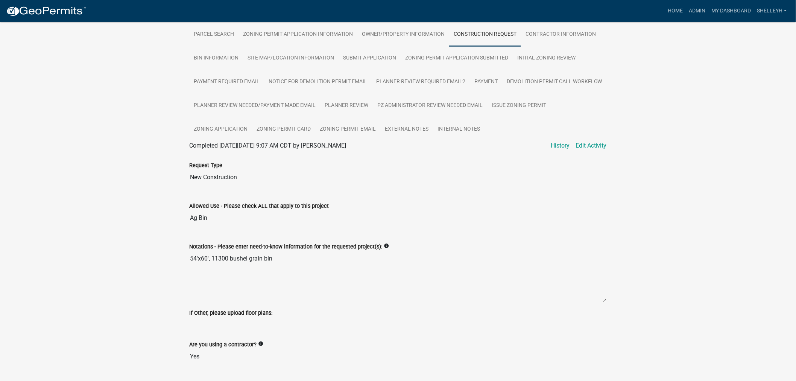
click at [217, 258] on textarea "54'x60', 11300 bushel grain bin" at bounding box center [398, 276] width 418 height 51
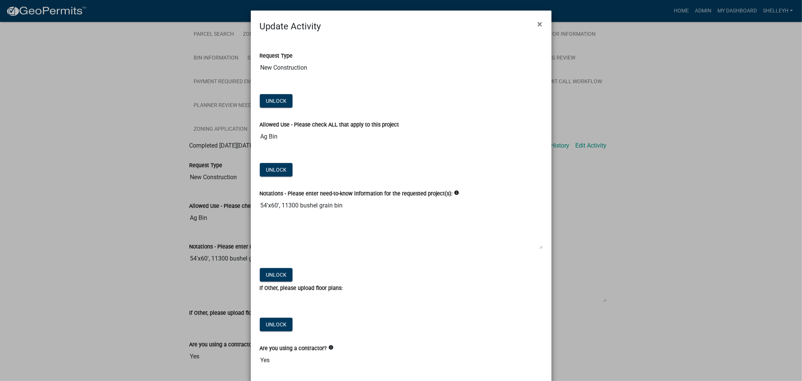
click at [286, 203] on textarea "54'x60', 11300 bushel grain bin" at bounding box center [401, 223] width 283 height 51
drag, startPoint x: 285, startPoint y: 205, endPoint x: 293, endPoint y: 205, distance: 7.9
click at [285, 205] on textarea "54'x60', 11300 bushel grain bin" at bounding box center [401, 223] width 283 height 51
click at [286, 207] on textarea "54'x60', 11300 bushel grain bin" at bounding box center [401, 223] width 283 height 51
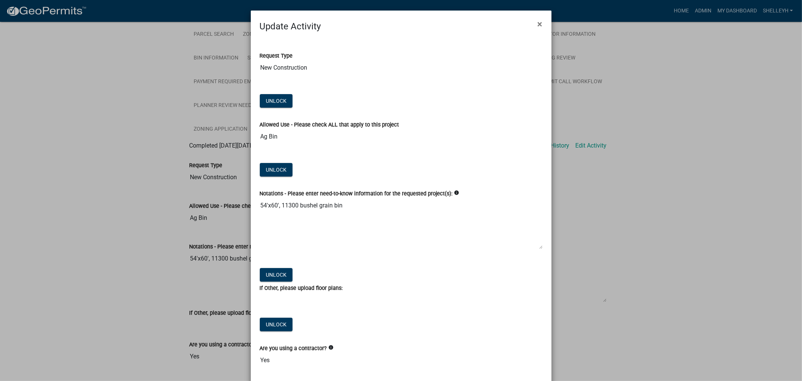
click at [285, 205] on textarea "54'x60', 11300 bushel grain bin" at bounding box center [401, 223] width 283 height 51
click at [287, 204] on textarea "54'x60', 11300 bushel grain bin" at bounding box center [401, 223] width 283 height 51
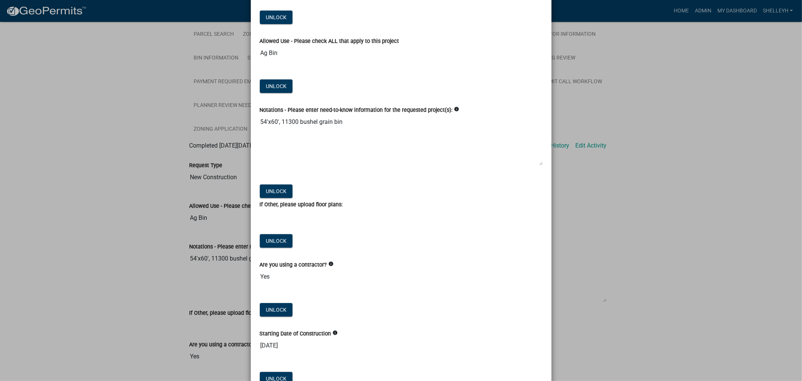
scroll to position [0, 0]
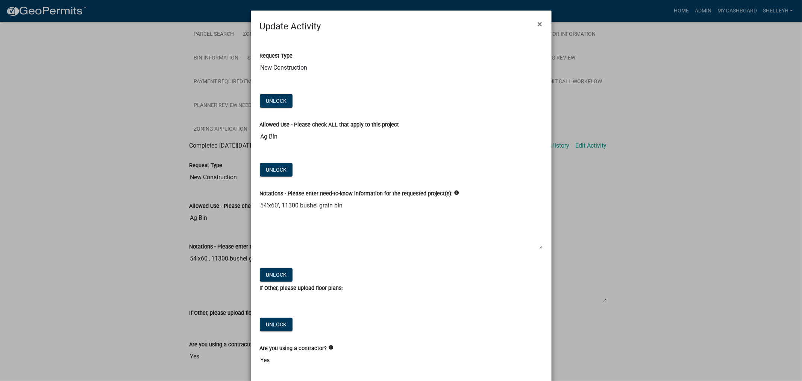
click at [288, 207] on textarea "54'x60', 11300 bushel grain bin" at bounding box center [401, 223] width 283 height 51
click at [286, 205] on textarea "54'x60', 11300 bushel grain bin" at bounding box center [401, 223] width 283 height 51
click at [287, 205] on textarea "54'x60', 11300 bushel grain bin" at bounding box center [401, 223] width 283 height 51
drag, startPoint x: 289, startPoint y: 204, endPoint x: 535, endPoint y: 21, distance: 306.2
click at [538, 21] on span "×" at bounding box center [540, 24] width 5 height 11
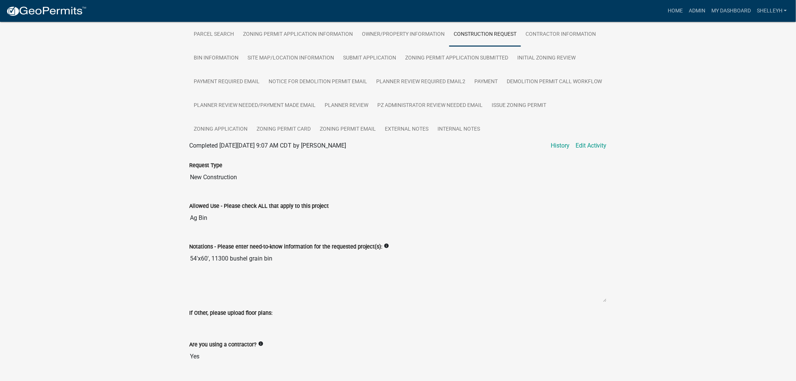
click at [223, 256] on textarea "54'x60', 11300 bushel grain bin" at bounding box center [398, 276] width 418 height 51
click at [590, 143] on link "Edit Activity" at bounding box center [591, 145] width 31 height 9
click at [594, 144] on link "Edit Activity" at bounding box center [591, 145] width 31 height 9
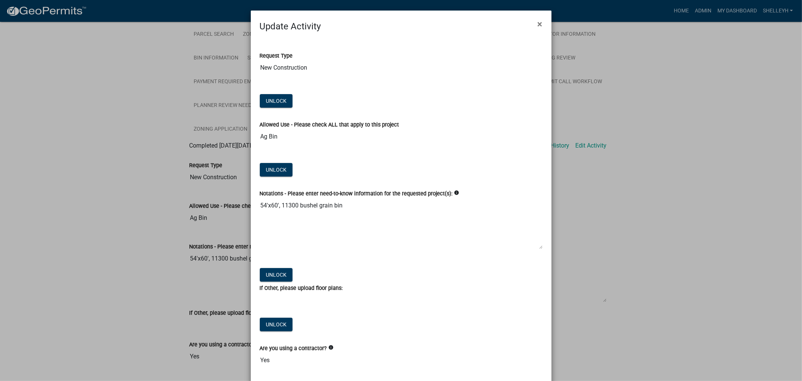
click at [287, 204] on textarea "54'x60', 11300 bushel grain bin" at bounding box center [401, 223] width 283 height 51
click at [267, 108] on button "Unlock" at bounding box center [276, 101] width 33 height 14
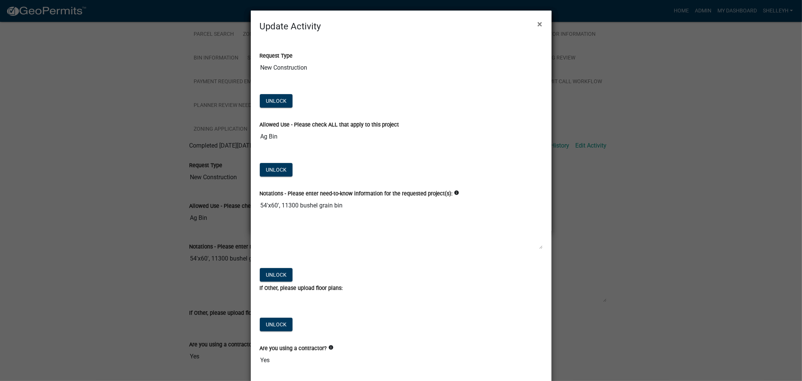
click at [287, 205] on textarea "54'x60', 11300 bushel grain bin" at bounding box center [401, 223] width 283 height 51
click at [286, 205] on textarea "54'x60', 11300 bushel grain bin" at bounding box center [401, 223] width 283 height 51
click at [287, 205] on textarea "54'x60', 11300 bushel grain bin" at bounding box center [401, 223] width 283 height 51
click at [538, 24] on span "×" at bounding box center [540, 24] width 5 height 11
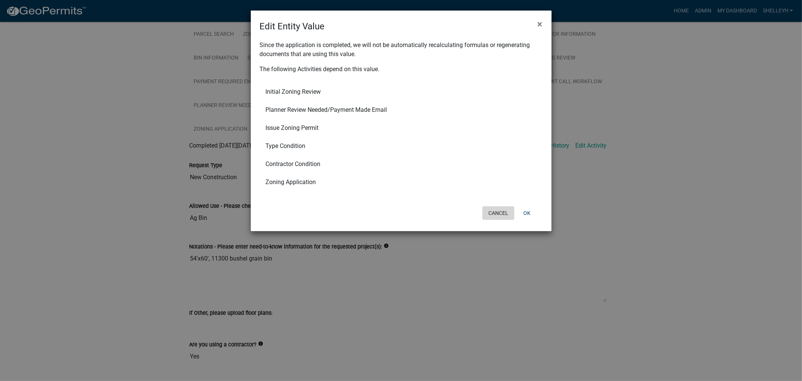
click at [498, 207] on button "Cancel" at bounding box center [499, 213] width 32 height 14
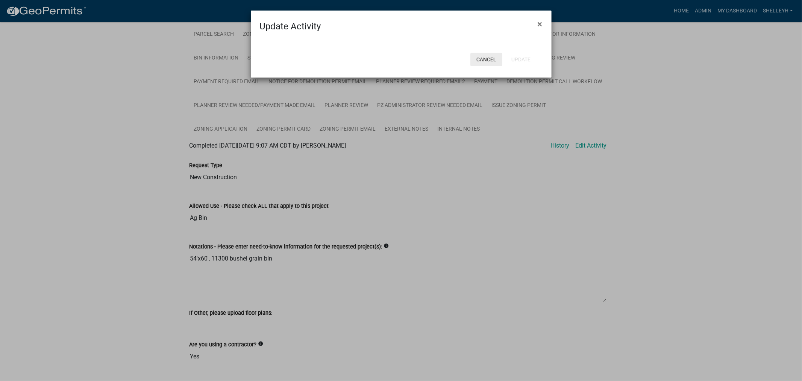
click at [486, 61] on button "Cancel" at bounding box center [487, 60] width 32 height 14
click at [482, 58] on button "Cancel" at bounding box center [487, 60] width 32 height 14
click at [540, 25] on span "×" at bounding box center [540, 24] width 5 height 11
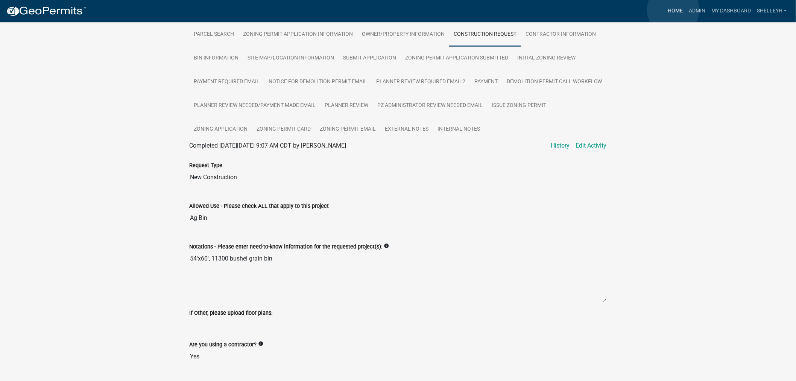
click at [673, 10] on link "Home" at bounding box center [675, 11] width 21 height 14
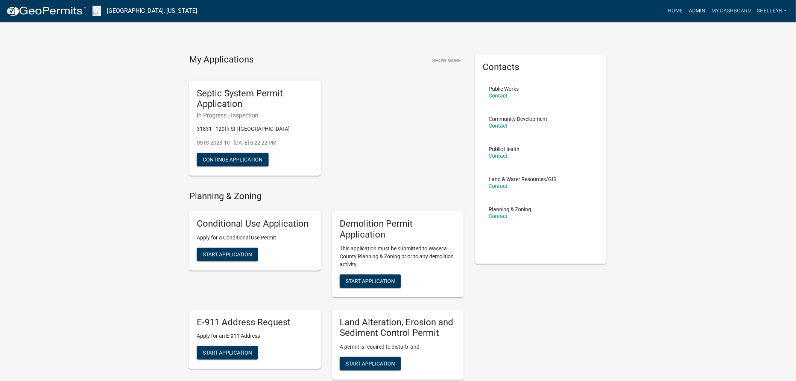
click at [698, 5] on link "Admin" at bounding box center [697, 11] width 23 height 14
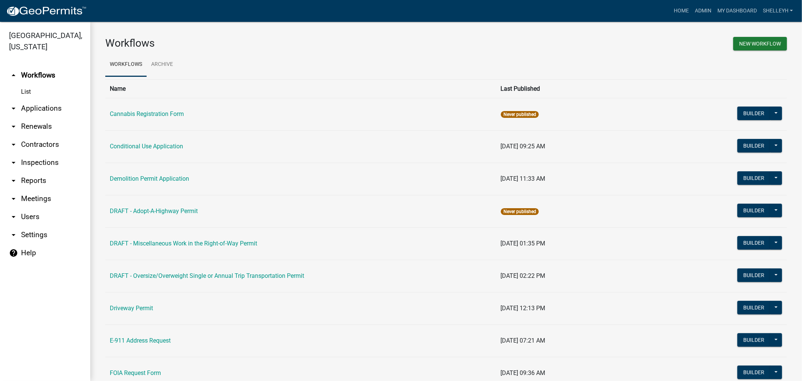
click at [44, 107] on link "arrow_drop_down Applications" at bounding box center [45, 108] width 90 height 18
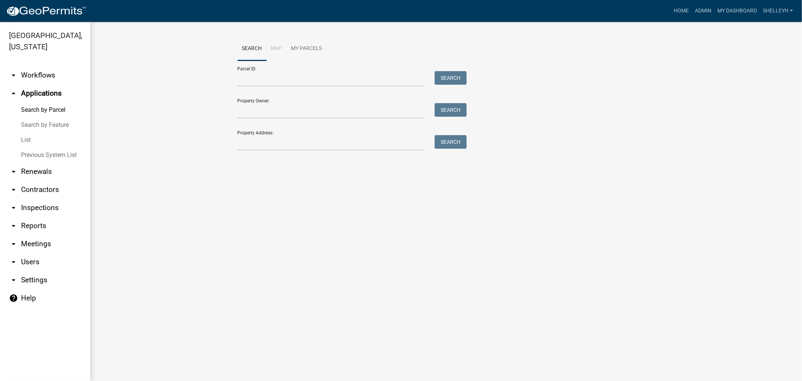
click at [29, 139] on link "List" at bounding box center [45, 139] width 90 height 15
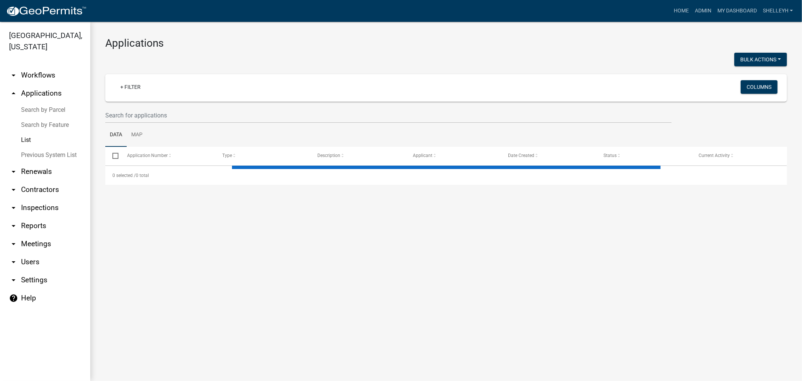
select select "1: 25"
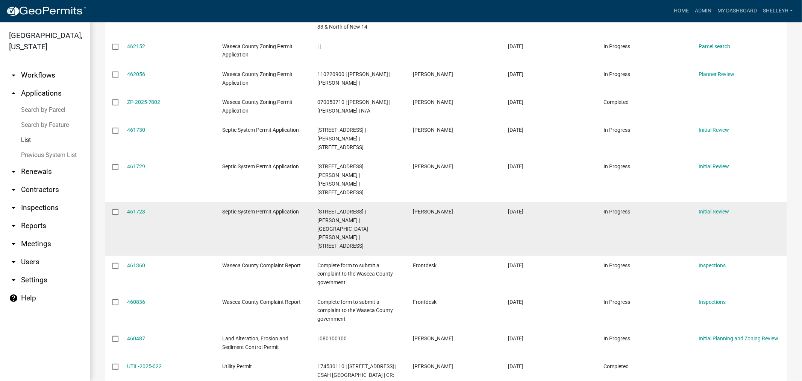
scroll to position [292, 0]
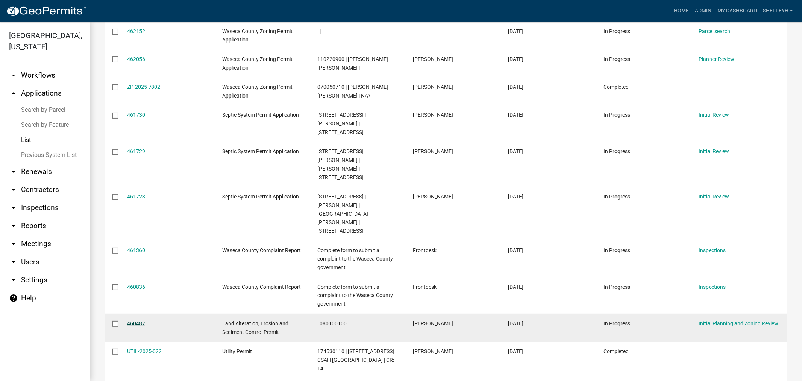
click at [138, 320] on link "460487" at bounding box center [136, 323] width 18 height 6
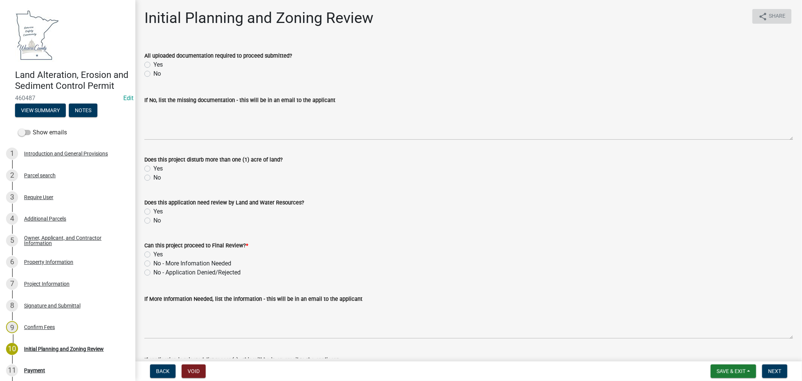
click at [772, 14] on span "Share" at bounding box center [777, 16] width 17 height 9
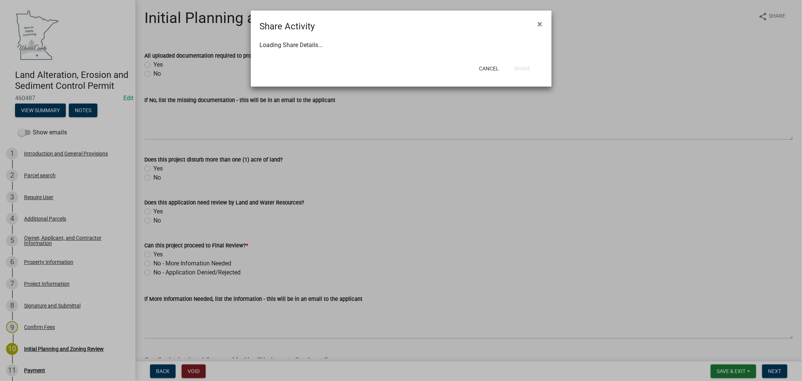
select select "1"
select select "0"
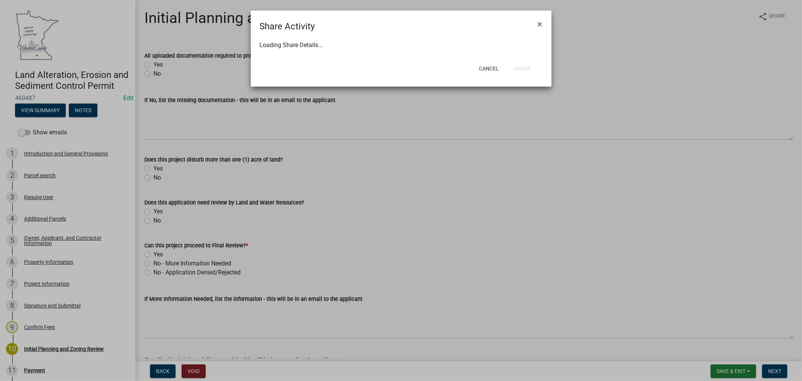
select select "0"
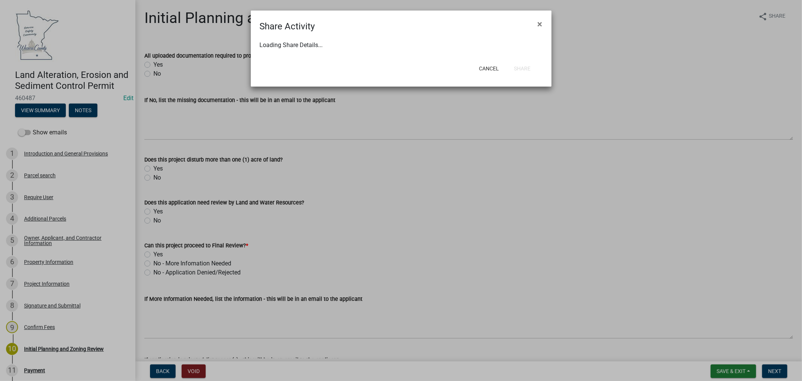
select select "0"
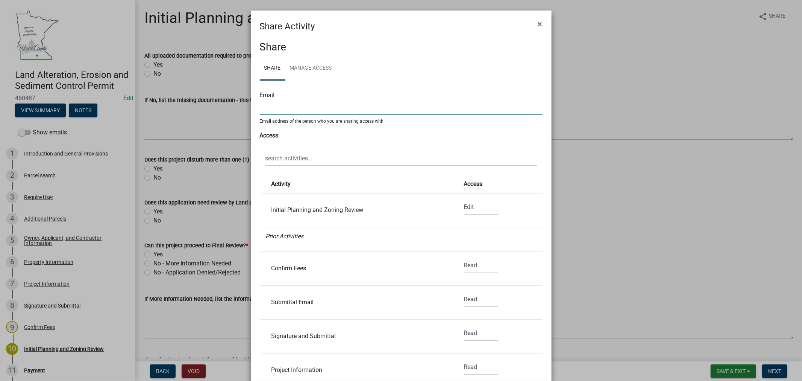
click at [314, 108] on input "text" at bounding box center [401, 107] width 283 height 15
type input "C"
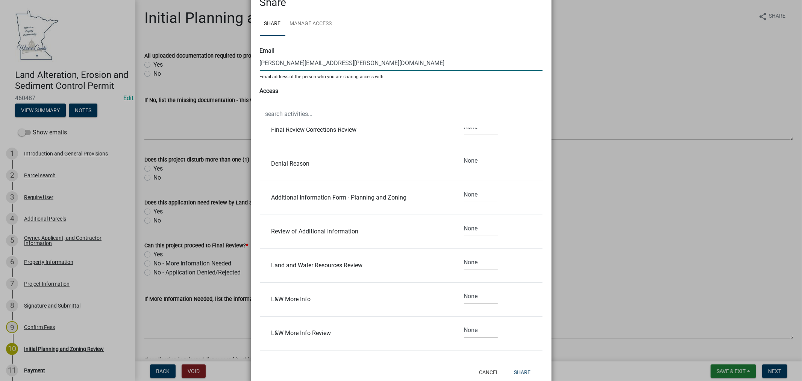
scroll to position [64, 0]
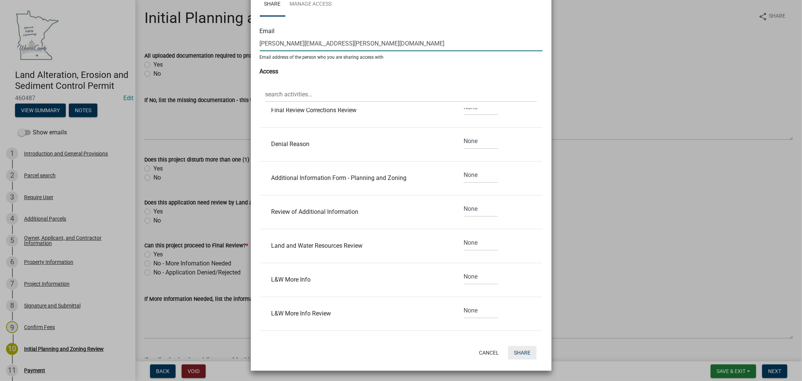
type input "chris.howard@wasecacounty.gov"
click at [521, 353] on button "Share" at bounding box center [522, 353] width 29 height 14
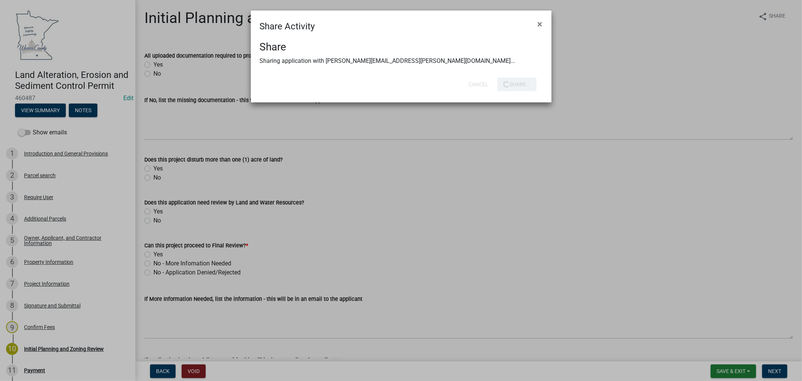
scroll to position [0, 0]
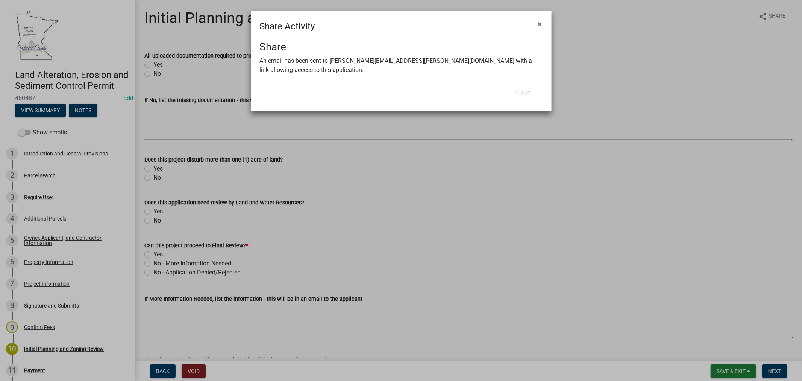
click at [731, 370] on ngb-modal-window "Share Activity × Share An email has been sent to chris.howard@wasecacounty.gov …" at bounding box center [401, 190] width 802 height 381
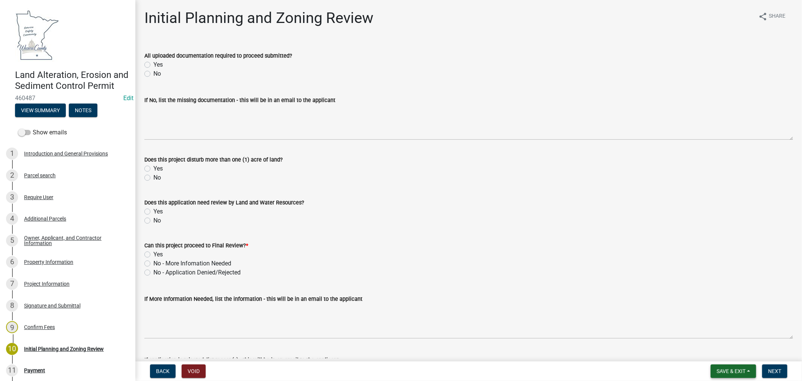
click at [731, 370] on span "Save & Exit" at bounding box center [731, 371] width 29 height 6
click at [725, 354] on button "Save & Exit" at bounding box center [726, 351] width 60 height 18
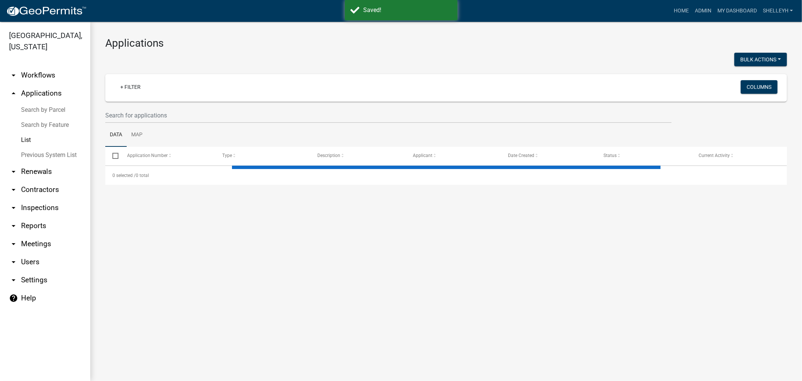
select select "1: 25"
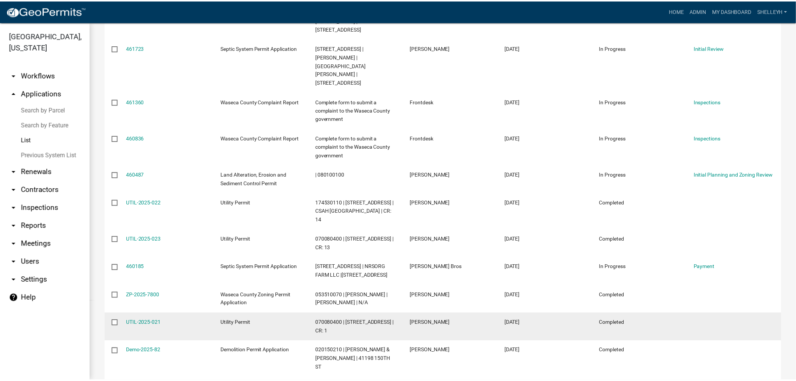
scroll to position [460, 0]
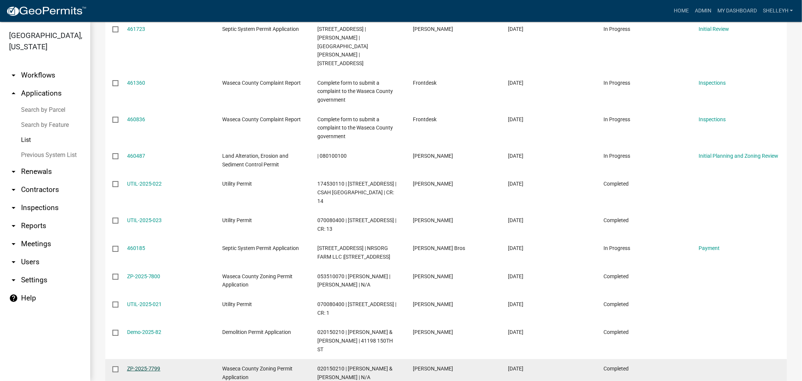
click at [138, 365] on link "ZP-2025-7799" at bounding box center [143, 368] width 33 height 6
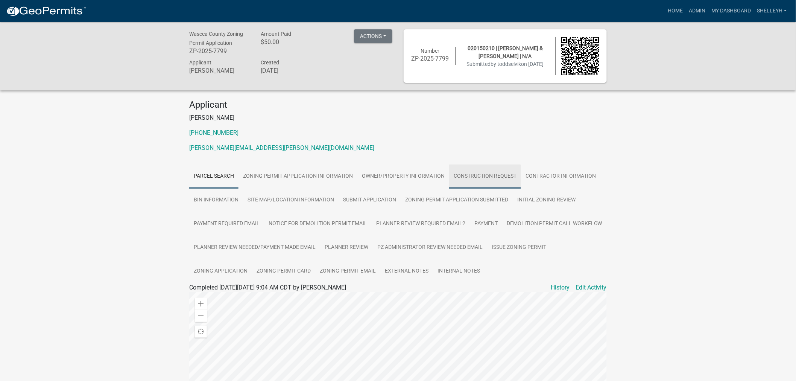
click at [473, 174] on link "Construction Request" at bounding box center [485, 176] width 72 height 24
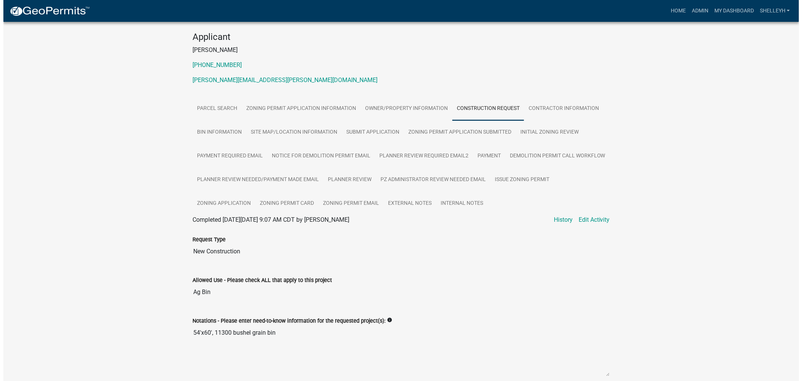
scroll to position [84, 0]
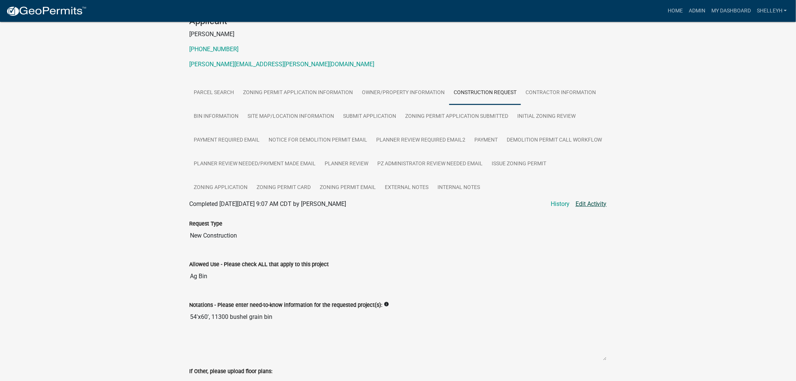
click at [591, 202] on link "Edit Activity" at bounding box center [591, 203] width 31 height 9
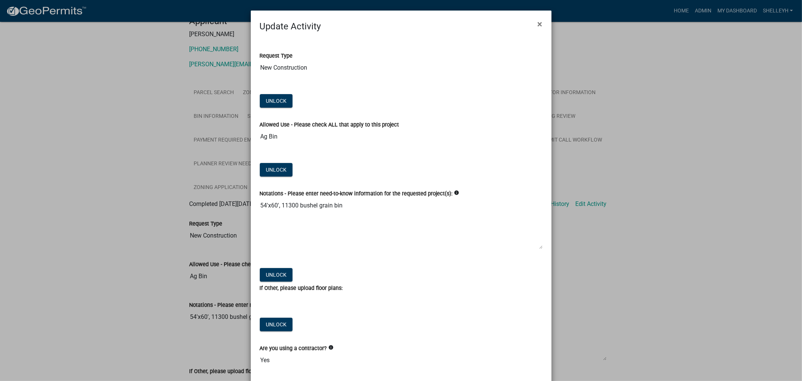
click at [286, 205] on textarea "54'x60', 11300 bushel grain bin" at bounding box center [401, 223] width 283 height 51
click at [284, 204] on textarea "54'x60', 11300 bushel grain bin" at bounding box center [401, 223] width 283 height 51
click at [285, 205] on textarea "54'x60', 11300 bushel grain bin" at bounding box center [401, 223] width 283 height 51
click at [274, 108] on button "Unlock" at bounding box center [276, 101] width 33 height 14
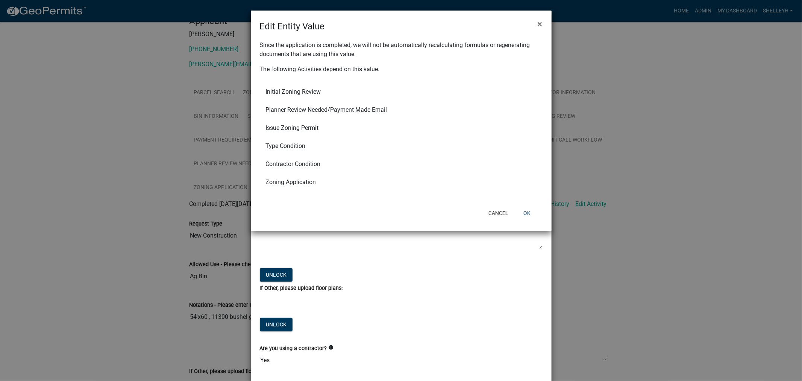
drag, startPoint x: 381, startPoint y: 21, endPoint x: 405, endPoint y: 24, distance: 23.8
click at [405, 24] on div "Edit Entity Value ×" at bounding box center [401, 22] width 301 height 23
click at [529, 211] on button "OK" at bounding box center [527, 213] width 19 height 14
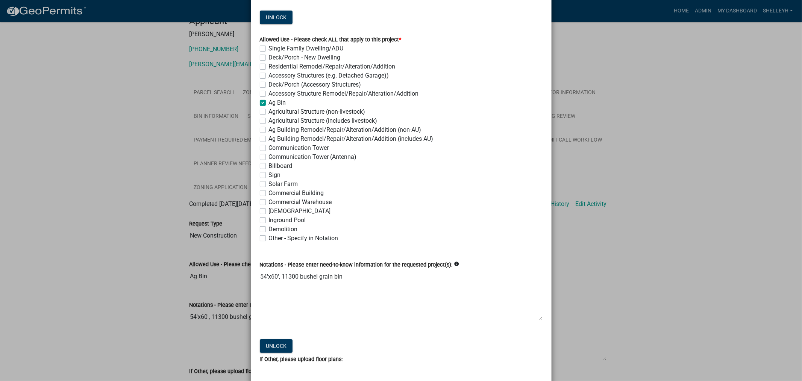
click at [284, 277] on textarea "54'x60', 11300 bushel grain bin" at bounding box center [401, 294] width 283 height 51
click at [285, 276] on textarea "54'x60', 11300 bushel grain bin" at bounding box center [401, 294] width 283 height 51
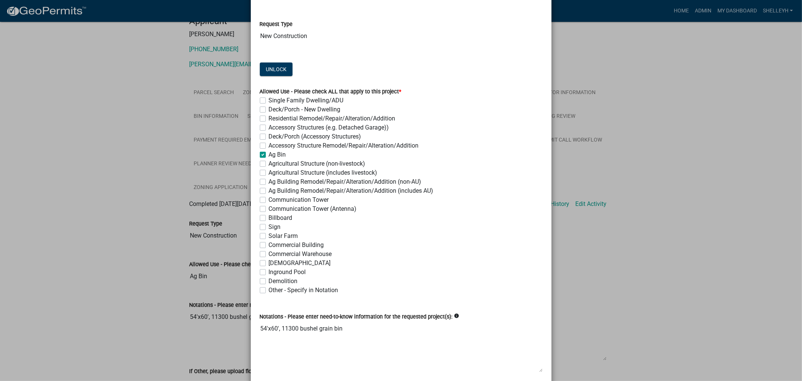
scroll to position [125, 0]
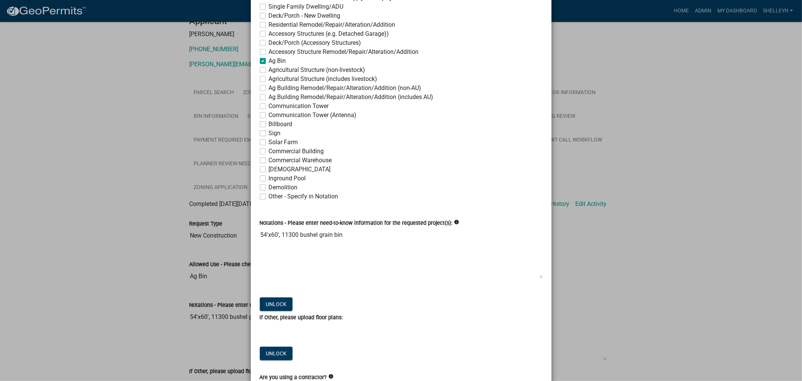
click at [284, 235] on textarea "54'x60', 11300 bushel grain bin" at bounding box center [401, 252] width 283 height 51
click at [288, 234] on textarea "54'x60', 11300 bushel grain bin" at bounding box center [401, 252] width 283 height 51
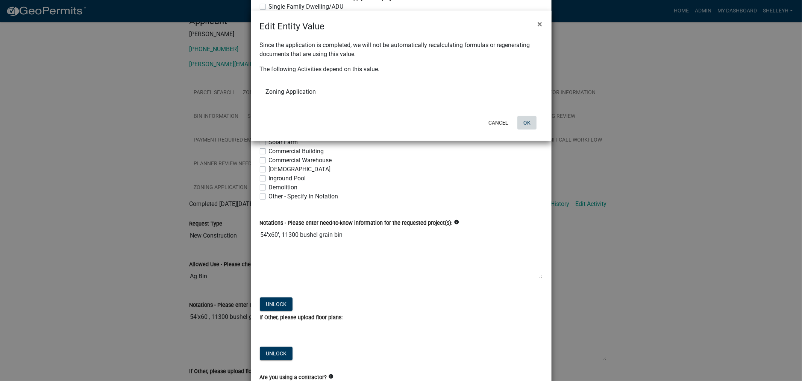
click at [527, 122] on button "OK" at bounding box center [527, 123] width 19 height 14
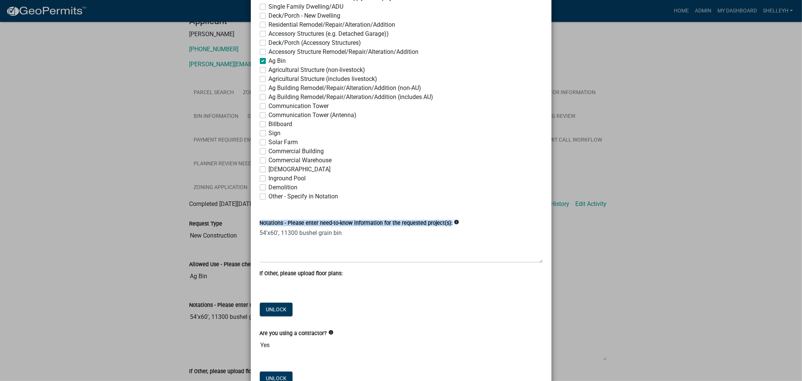
click at [285, 229] on form "Notations - Please enter need-to-know information for the requested project(s):…" at bounding box center [401, 240] width 283 height 44
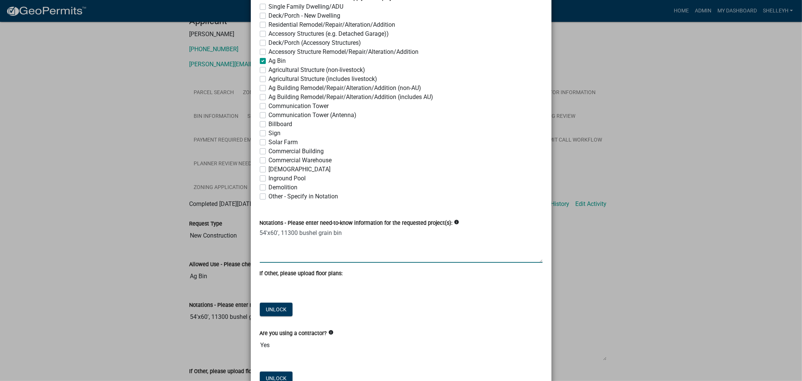
click at [286, 233] on textarea "54'x60', 11300 bushel grain bin" at bounding box center [401, 244] width 283 height 35
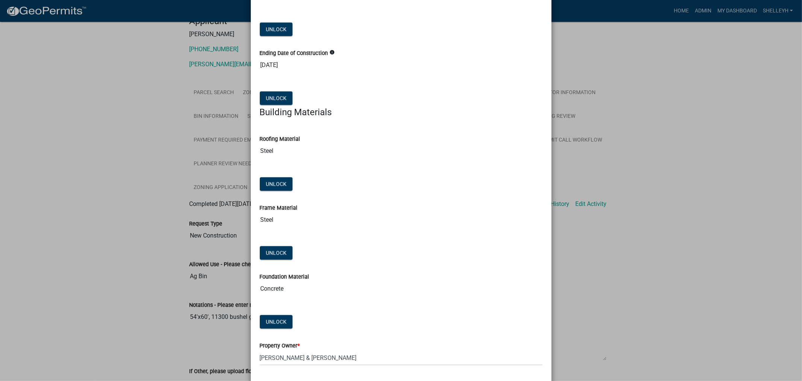
scroll to position [581, 0]
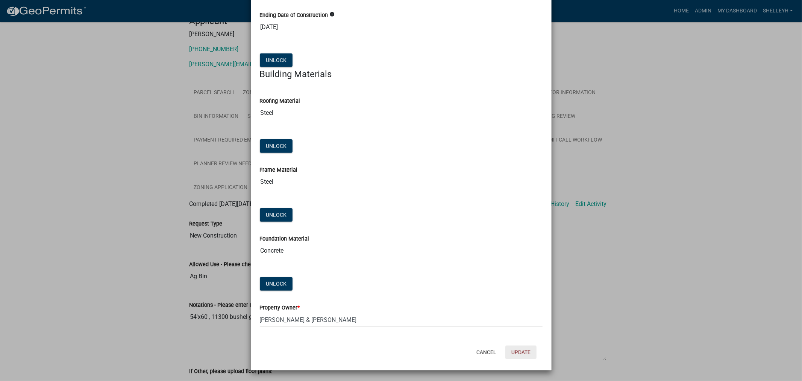
type textarea "54'x60', 110,300 bushel grain bin"
click at [517, 353] on button "Update" at bounding box center [521, 352] width 31 height 14
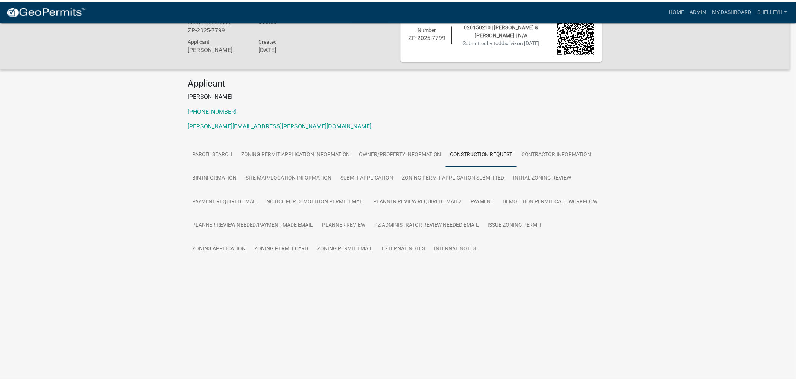
scroll to position [84, 0]
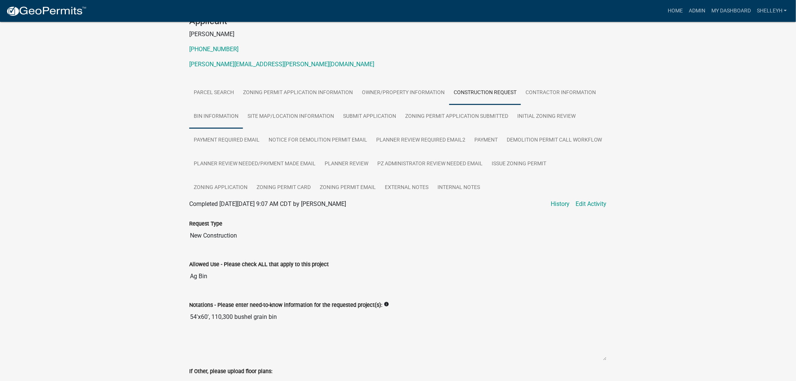
click at [220, 112] on link "Bin Information" at bounding box center [216, 117] width 54 height 24
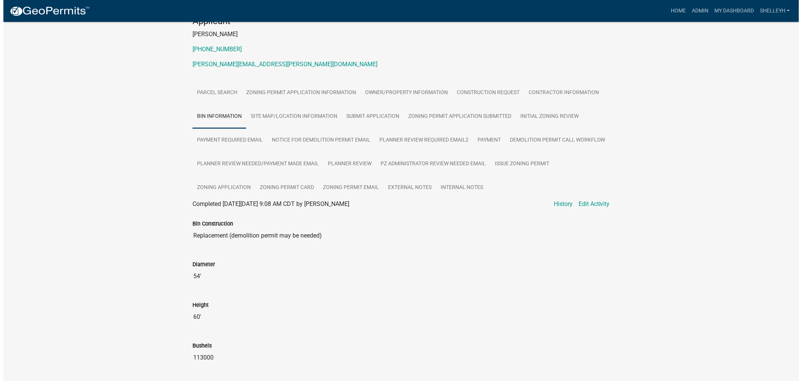
scroll to position [125, 0]
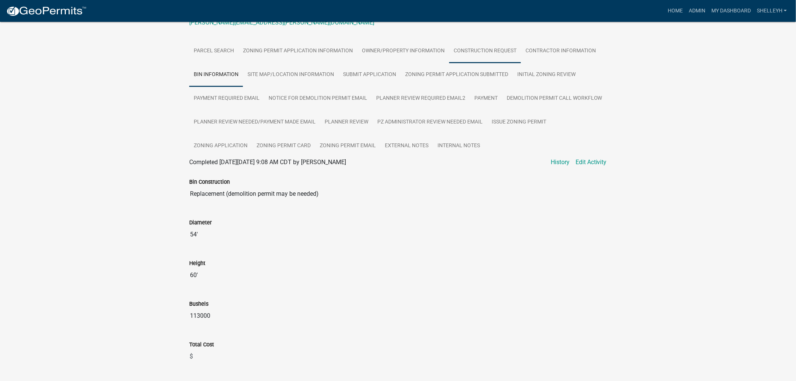
click at [484, 53] on link "Construction Request" at bounding box center [485, 51] width 72 height 24
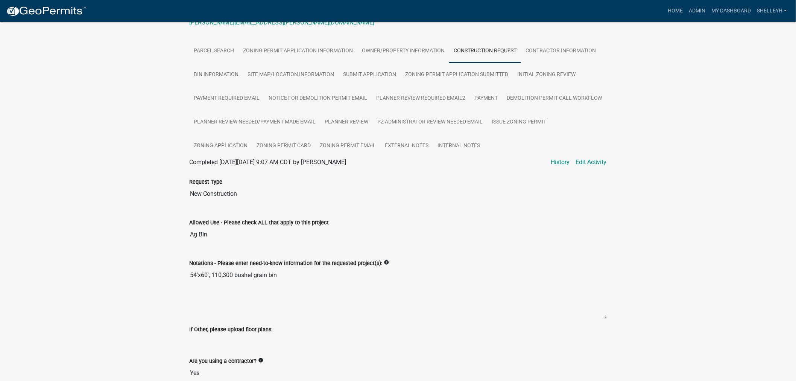
click at [220, 273] on textarea "54'x60', 110,300 bushel grain bin" at bounding box center [398, 292] width 418 height 51
click at [589, 162] on link "Edit Activity" at bounding box center [591, 162] width 31 height 9
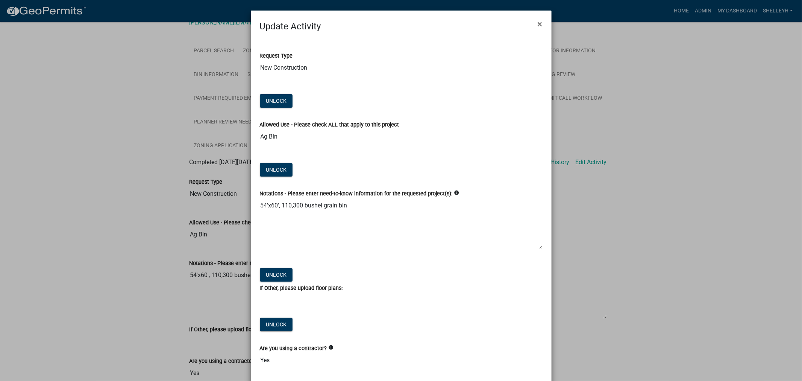
click at [287, 206] on textarea "54'x60', 110,300 bushel grain bin" at bounding box center [401, 223] width 283 height 51
click at [265, 108] on button "Unlock" at bounding box center [276, 101] width 33 height 14
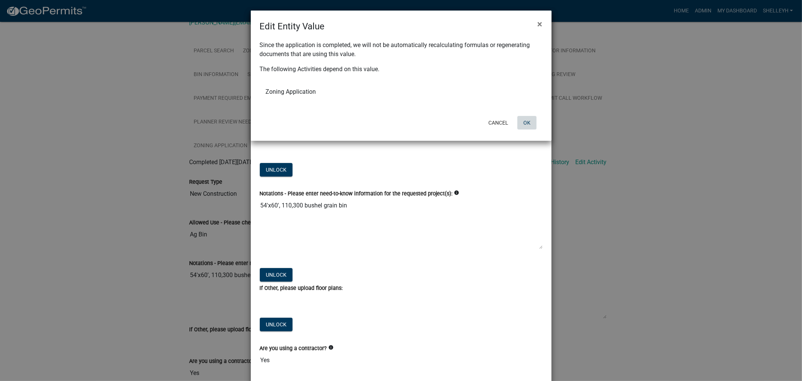
click at [528, 121] on button "OK" at bounding box center [527, 123] width 19 height 14
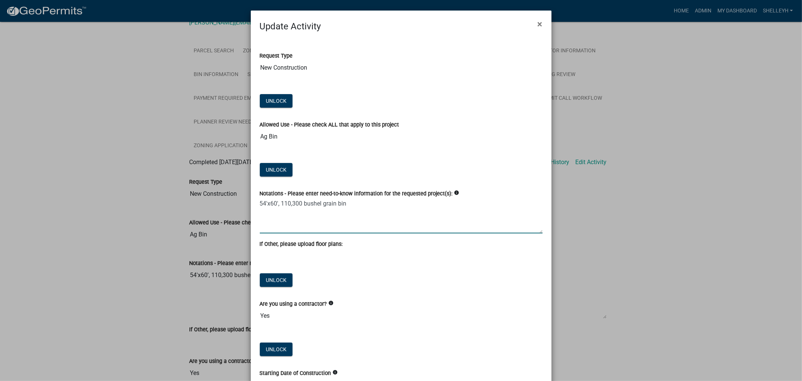
click at [293, 204] on textarea "54'x60', 110,300 bushel grain bin" at bounding box center [401, 215] width 283 height 35
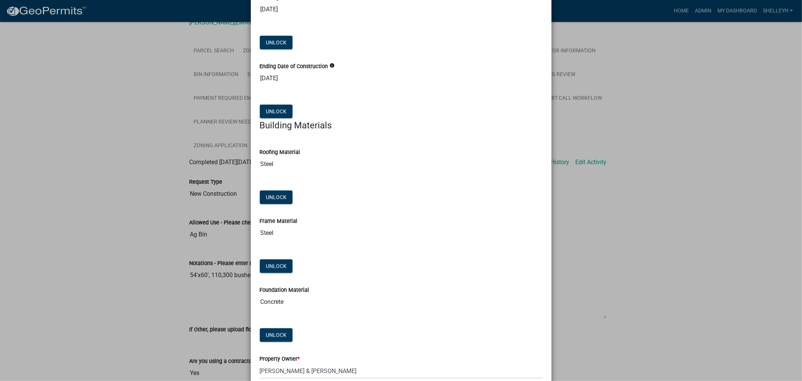
scroll to position [427, 0]
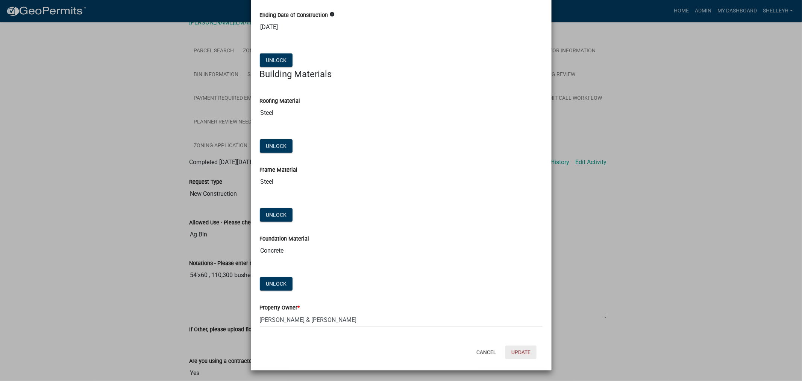
type textarea "54'x60', 113,000 bushel grain bin"
click at [517, 351] on button "Update" at bounding box center [521, 352] width 31 height 14
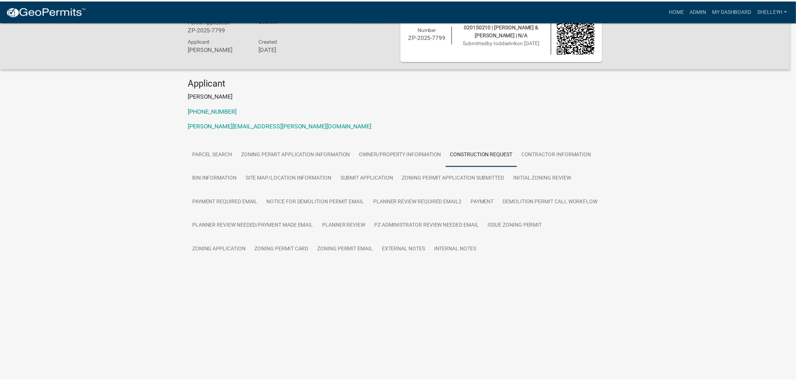
scroll to position [125, 0]
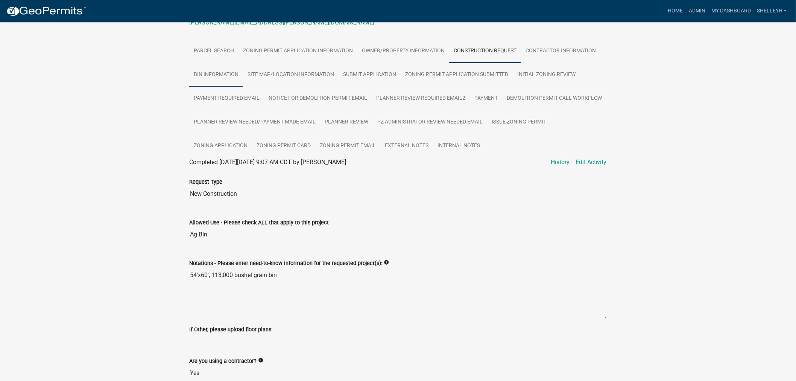
click at [224, 73] on link "Bin Information" at bounding box center [216, 75] width 54 height 24
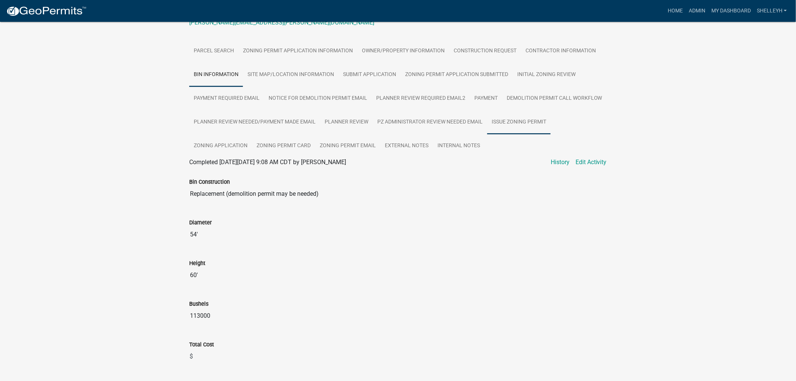
drag, startPoint x: 517, startPoint y: 120, endPoint x: 522, endPoint y: 120, distance: 4.9
click at [517, 120] on link "Issue Zoning Permit" at bounding box center [519, 122] width 64 height 24
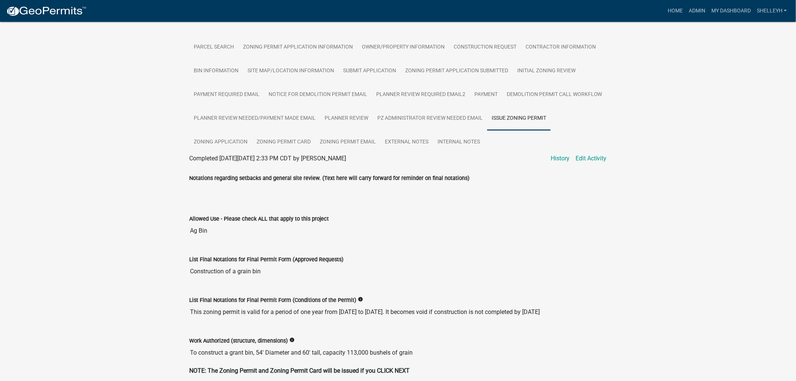
scroll to position [78, 0]
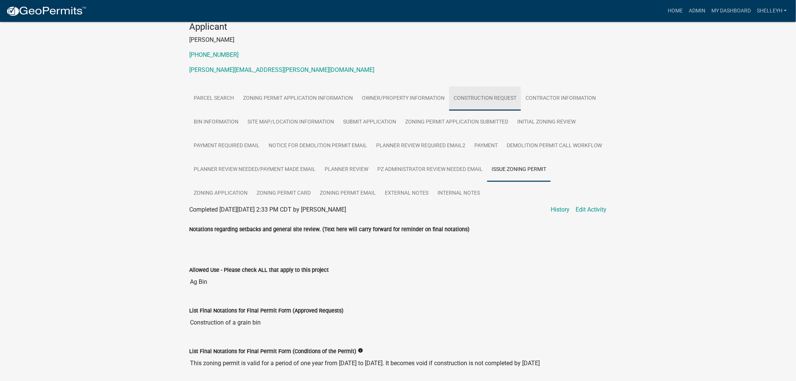
click at [474, 98] on link "Construction Request" at bounding box center [485, 99] width 72 height 24
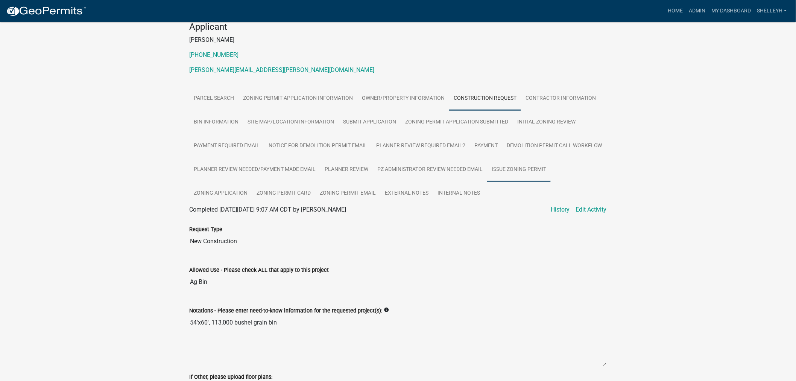
click at [514, 164] on link "Issue Zoning Permit" at bounding box center [519, 170] width 64 height 24
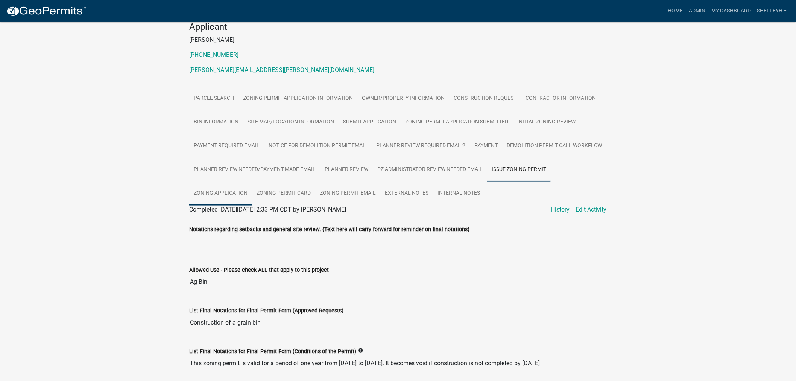
click at [235, 191] on link "Zoning Application" at bounding box center [220, 193] width 63 height 24
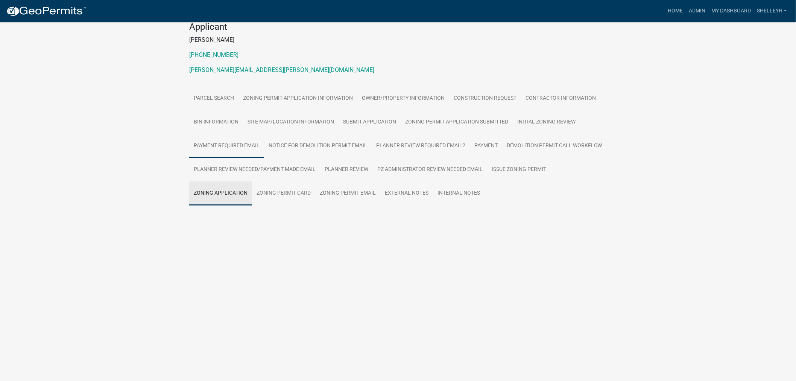
scroll to position [22, 0]
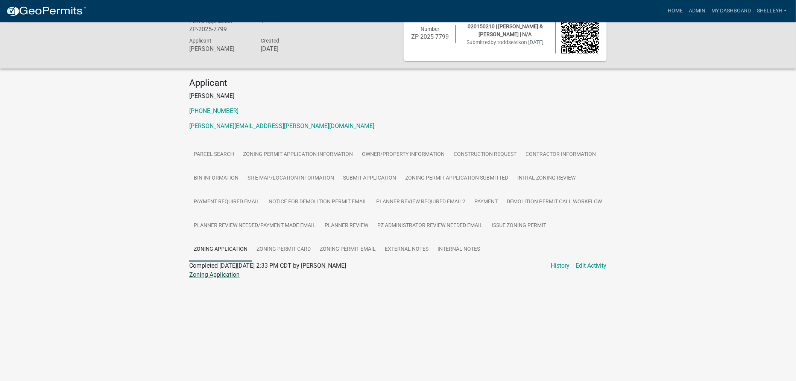
click at [227, 273] on link "Zoning Application" at bounding box center [214, 274] width 50 height 7
click at [583, 265] on link "Edit Activity" at bounding box center [591, 265] width 31 height 9
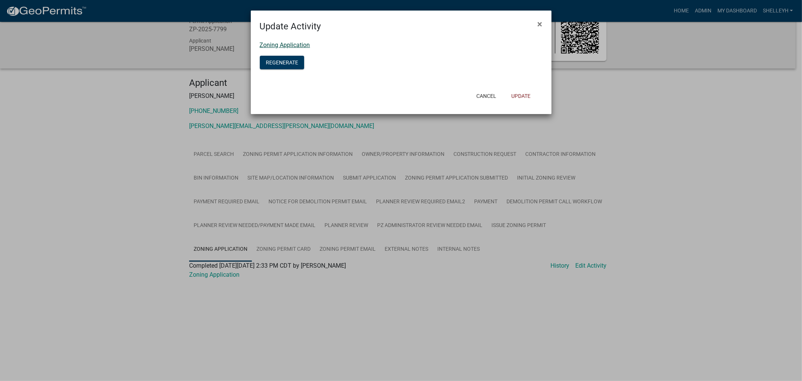
click at [295, 44] on link "Zoning Application" at bounding box center [285, 44] width 50 height 7
click at [280, 61] on button "Regenerate" at bounding box center [282, 63] width 44 height 14
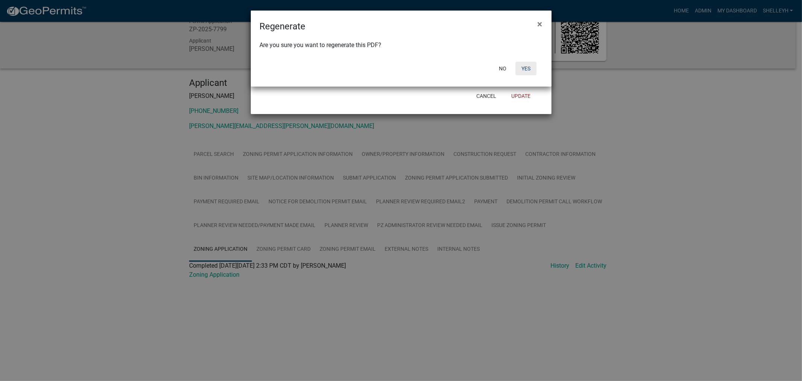
click at [525, 69] on button "Yes" at bounding box center [526, 69] width 21 height 14
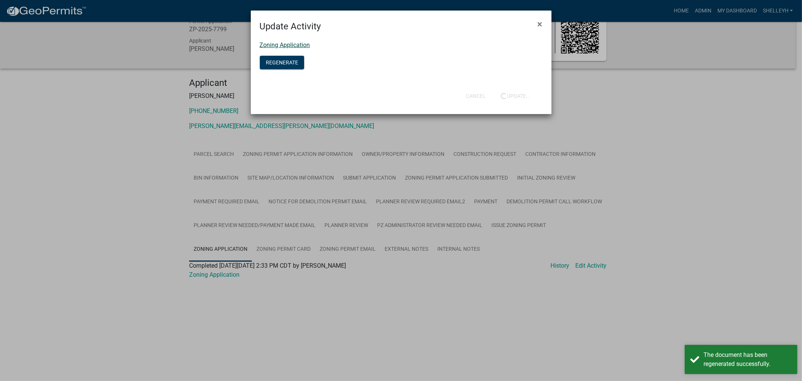
click at [301, 46] on link "Zoning Application" at bounding box center [285, 44] width 50 height 7
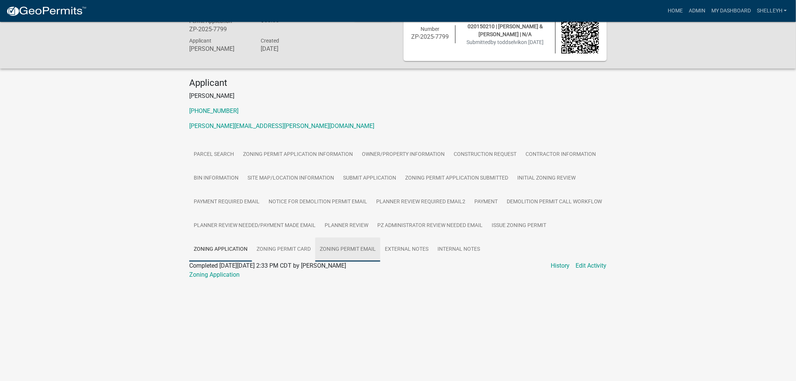
click at [352, 248] on link "Zoning Permit Email" at bounding box center [347, 249] width 65 height 24
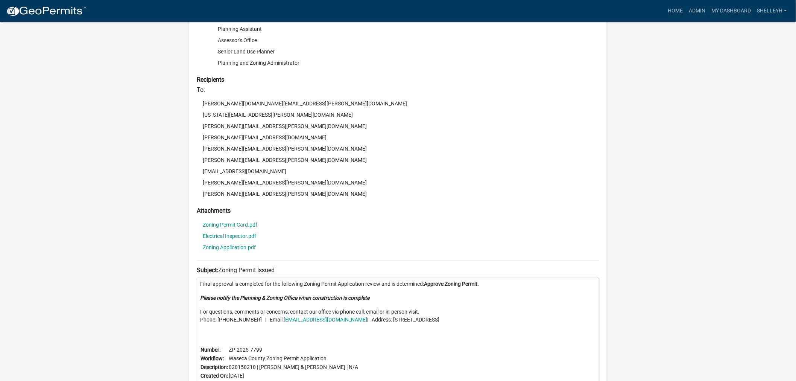
scroll to position [356, 0]
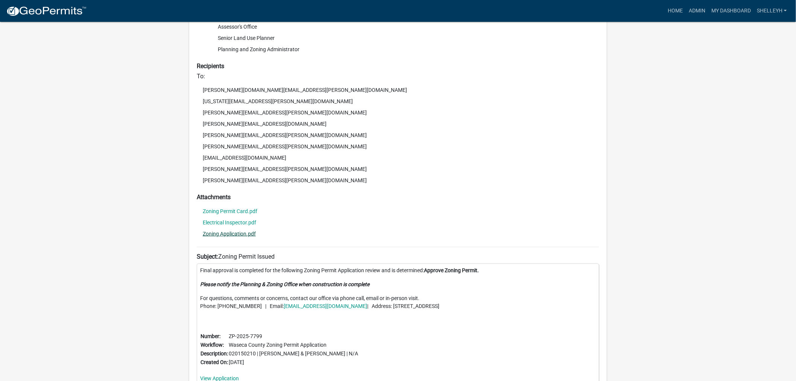
click at [230, 232] on link "Zoning Application.pdf" at bounding box center [229, 233] width 53 height 5
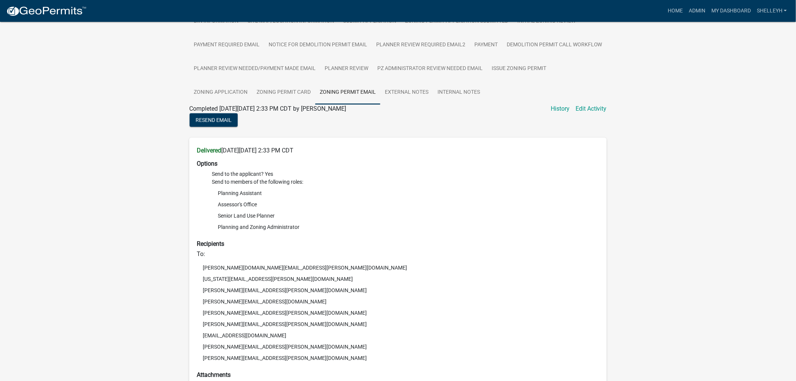
scroll to position [117, 0]
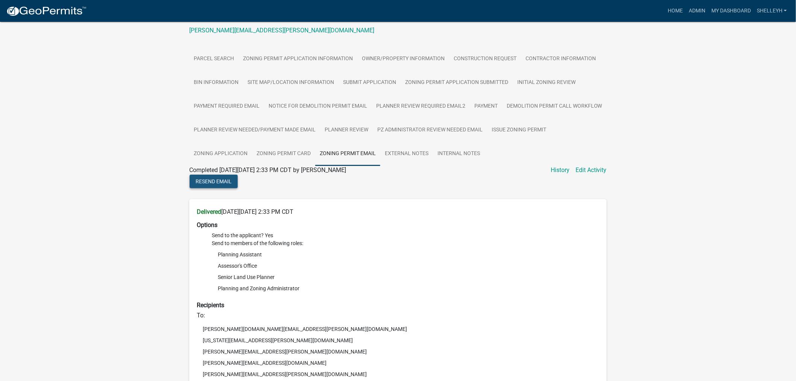
click at [217, 182] on span "Resend Email" at bounding box center [214, 181] width 36 height 6
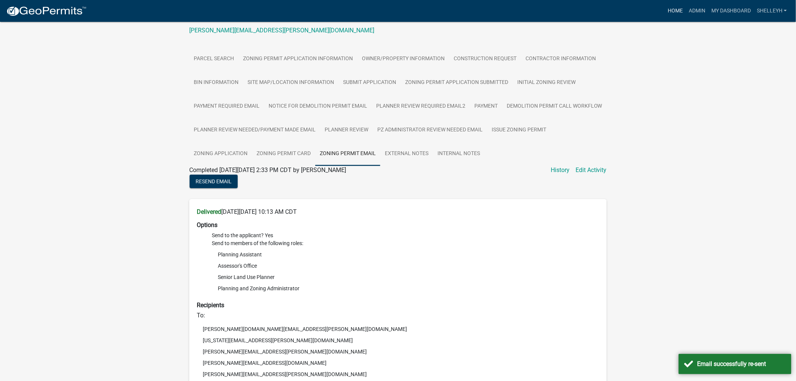
click at [679, 11] on link "Home" at bounding box center [675, 11] width 21 height 14
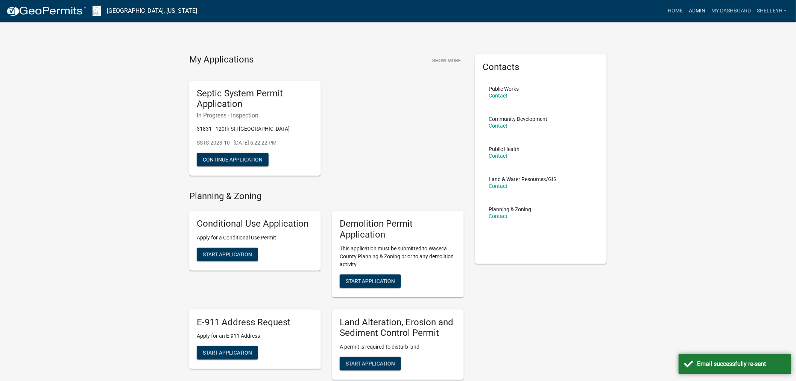
click at [697, 11] on link "Admin" at bounding box center [697, 11] width 23 height 14
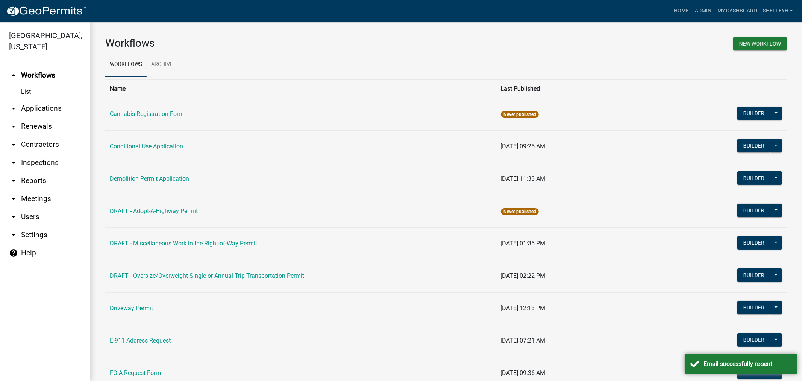
click at [46, 107] on link "arrow_drop_down Applications" at bounding box center [45, 108] width 90 height 18
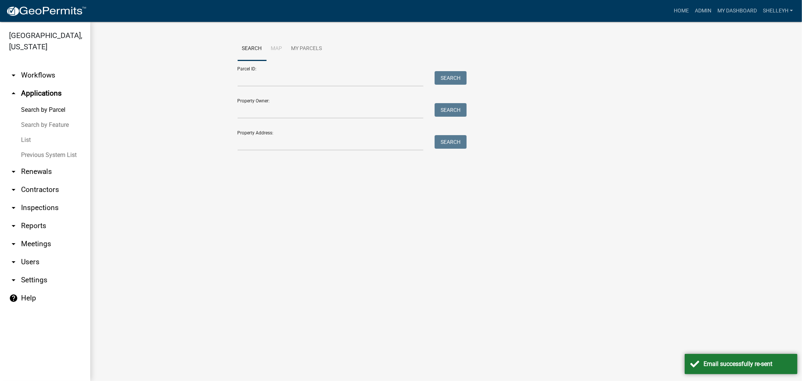
drag, startPoint x: 23, startPoint y: 140, endPoint x: 34, endPoint y: 134, distance: 12.3
click at [24, 140] on link "List" at bounding box center [45, 139] width 90 height 15
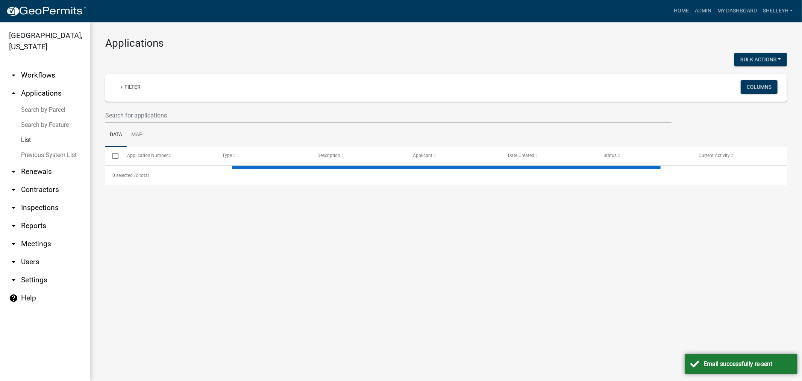
select select "1: 25"
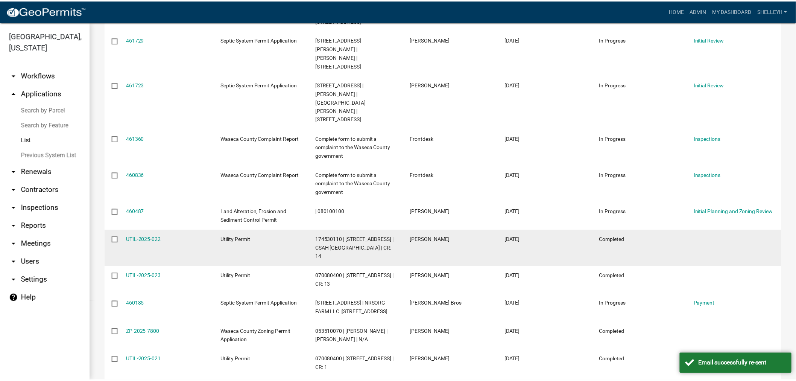
scroll to position [418, 0]
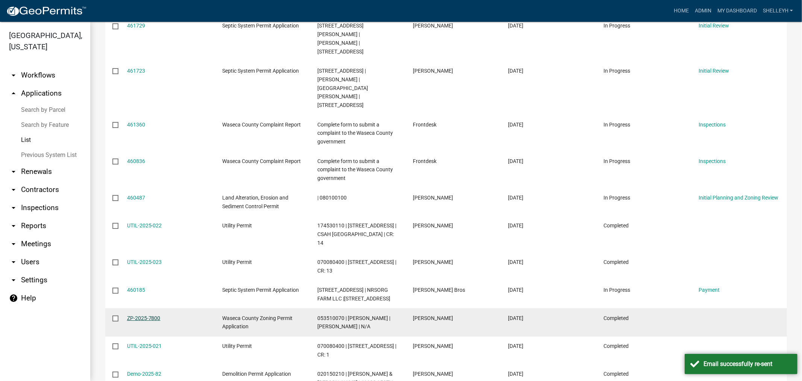
click at [140, 315] on link "ZP-2025-7800" at bounding box center [143, 318] width 33 height 6
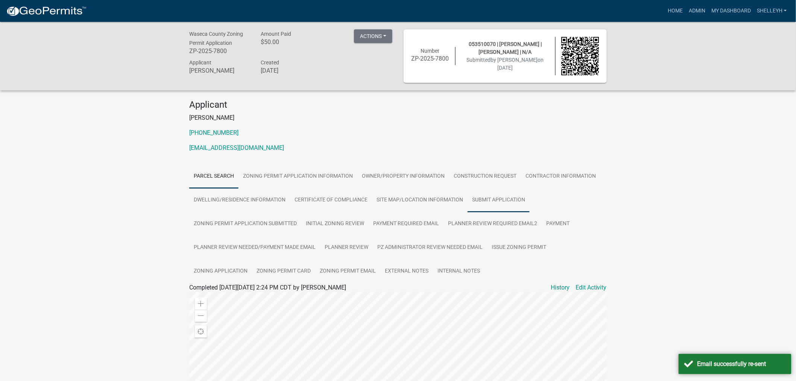
click at [473, 198] on link "Submit Application" at bounding box center [499, 200] width 62 height 24
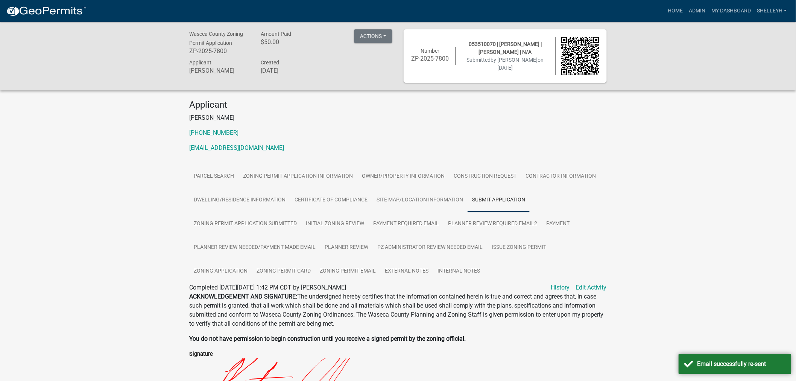
scroll to position [167, 0]
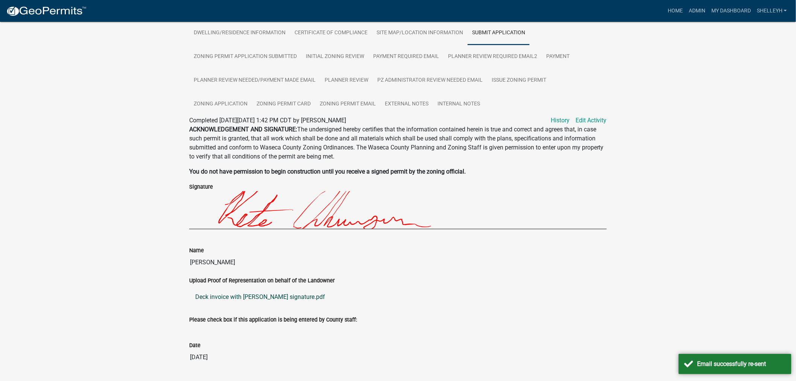
click at [222, 298] on link "Deck invoice with Jan Burry signature.pdf" at bounding box center [398, 297] width 418 height 18
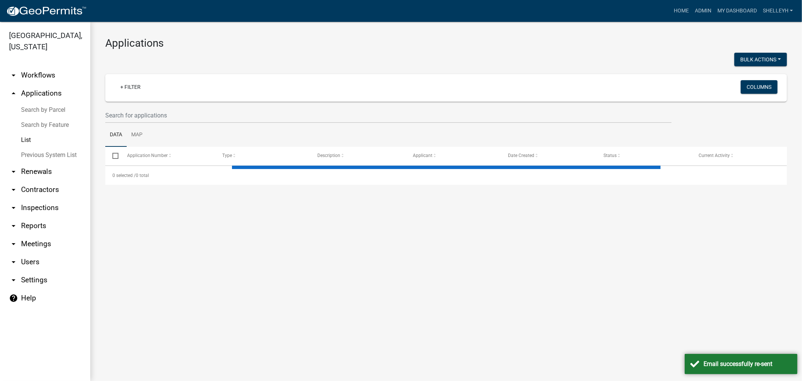
select select "1: 25"
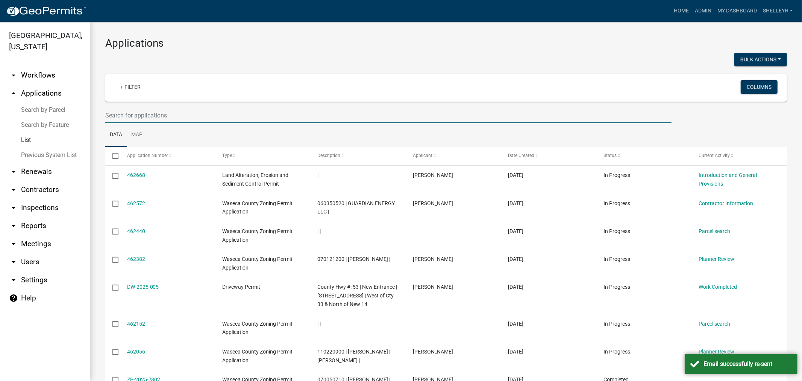
click at [163, 111] on input "text" at bounding box center [388, 115] width 567 height 15
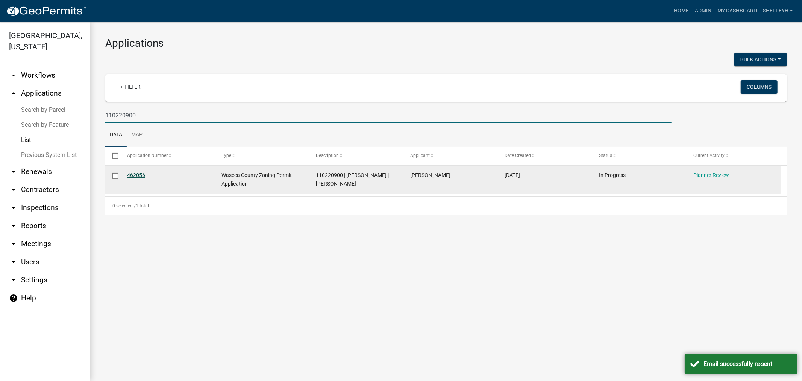
type input "110220900"
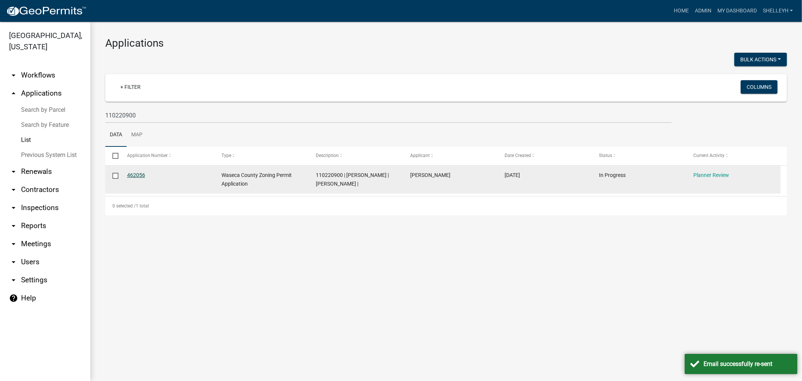
click at [135, 172] on link "462056" at bounding box center [136, 175] width 18 height 6
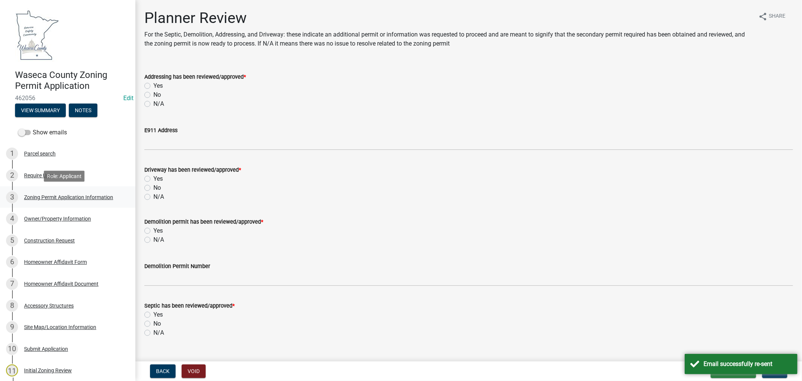
click at [50, 198] on div "Zoning Permit Application Information" at bounding box center [68, 196] width 89 height 5
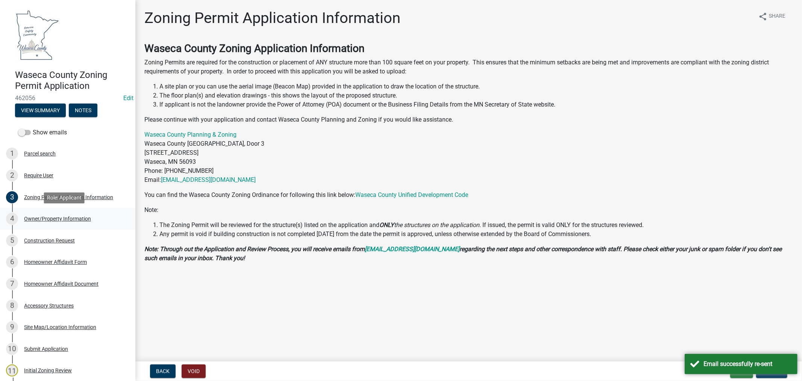
click at [48, 219] on div "Owner/Property Information" at bounding box center [57, 218] width 67 height 5
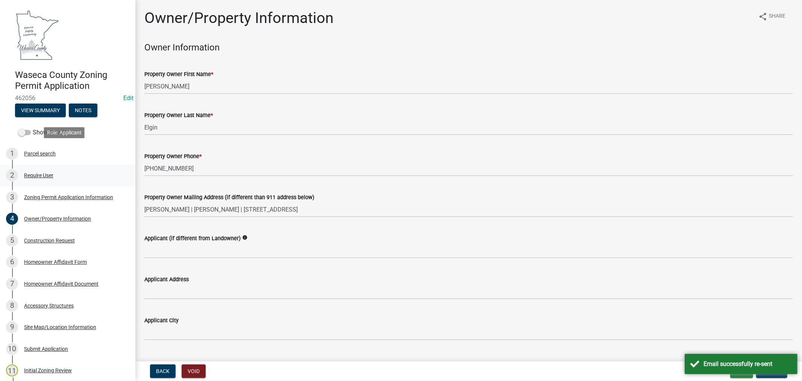
click at [47, 153] on div "Parcel search" at bounding box center [40, 153] width 32 height 5
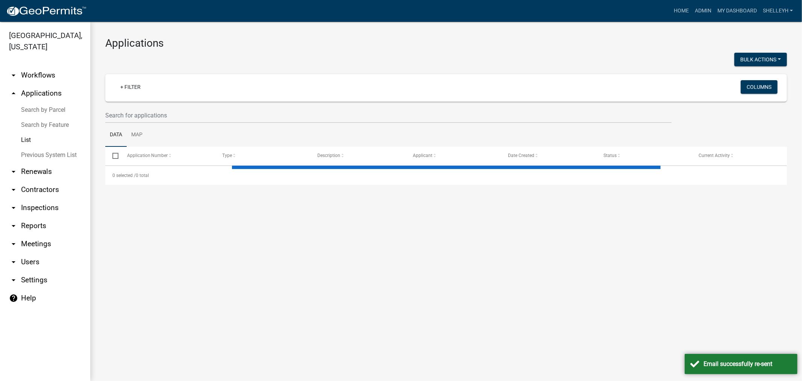
select select "1: 25"
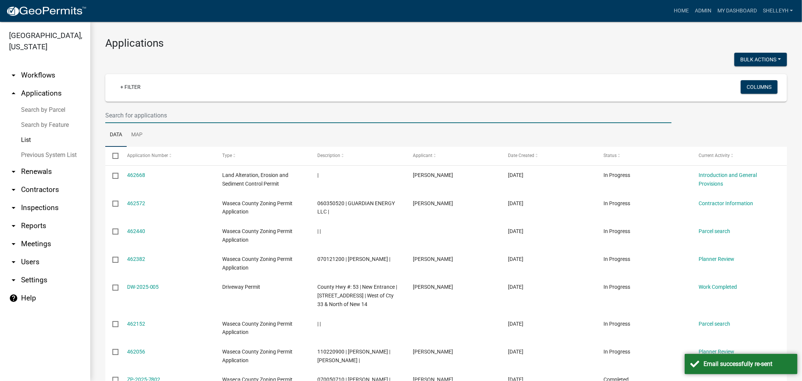
click at [132, 118] on input "text" at bounding box center [388, 115] width 567 height 15
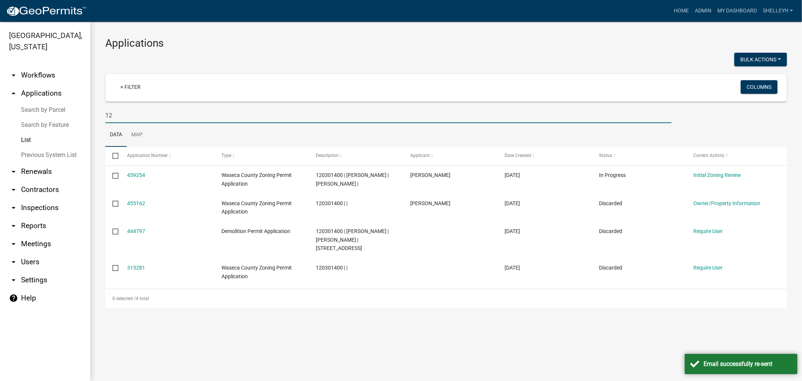
type input "1"
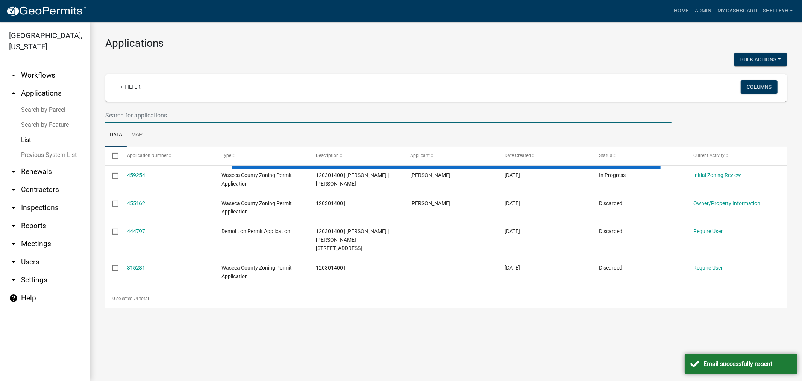
select select "1: 25"
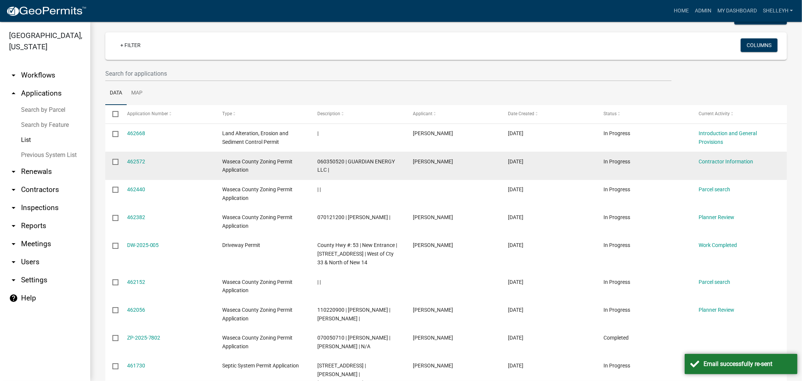
scroll to position [84, 0]
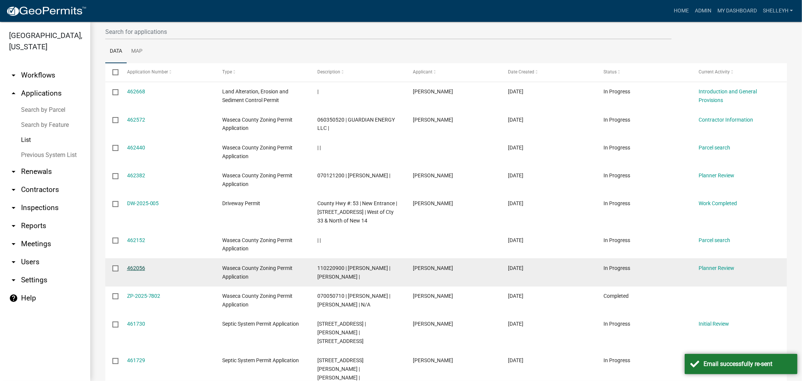
click at [132, 266] on link "462056" at bounding box center [136, 268] width 18 height 6
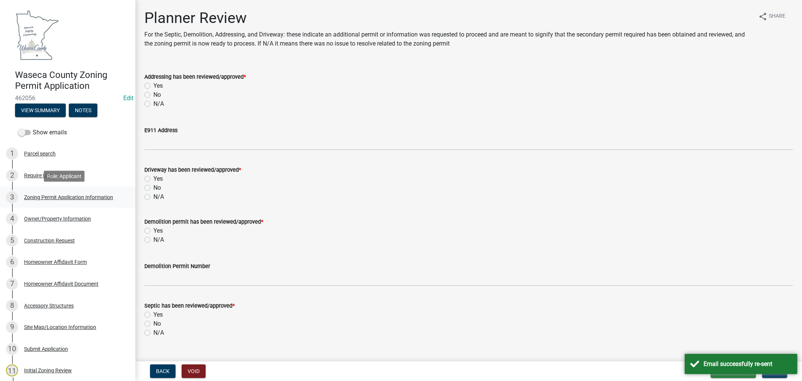
click at [46, 197] on div "Zoning Permit Application Information" at bounding box center [68, 196] width 89 height 5
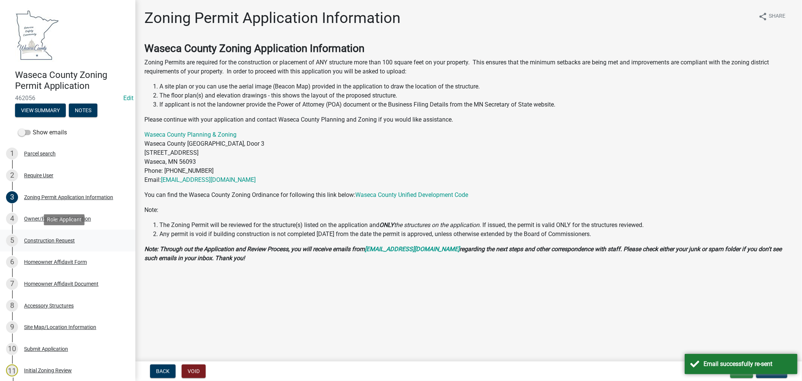
click at [40, 239] on div "Construction Request" at bounding box center [49, 240] width 51 height 5
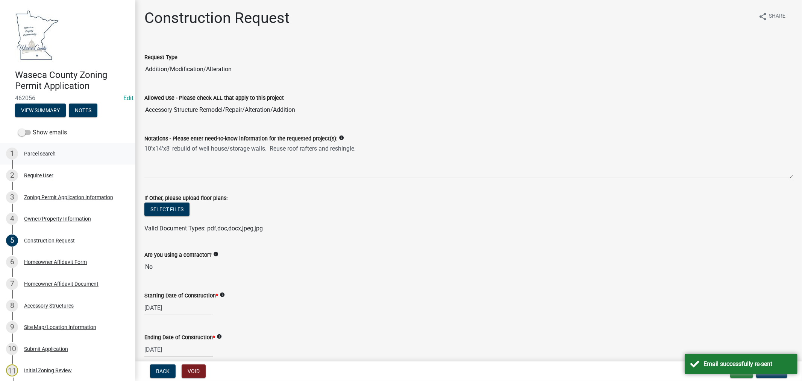
click at [47, 151] on div "Parcel search" at bounding box center [40, 153] width 32 height 5
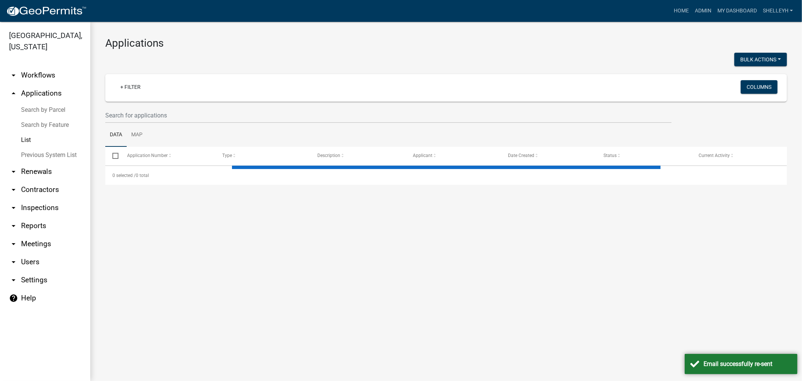
select select "1: 25"
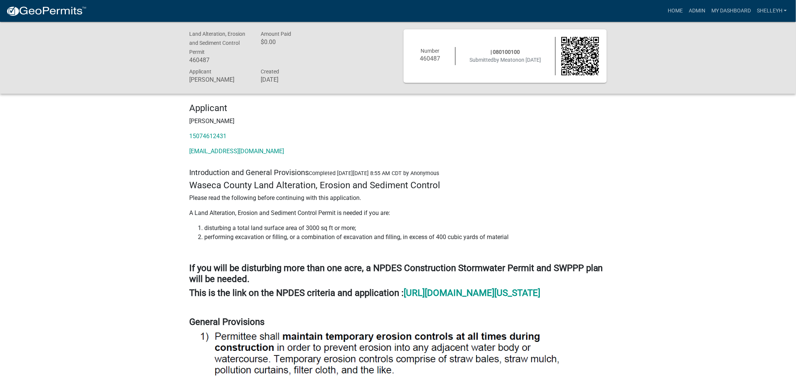
drag, startPoint x: 232, startPoint y: 134, endPoint x: 188, endPoint y: 137, distance: 43.4
click at [188, 137] on div "Applicant [PERSON_NAME] 15074612431 [EMAIL_ADDRESS][DOMAIN_NAME]" at bounding box center [398, 132] width 429 height 59
copy link "15074612431"
